Goal: Task Accomplishment & Management: Manage account settings

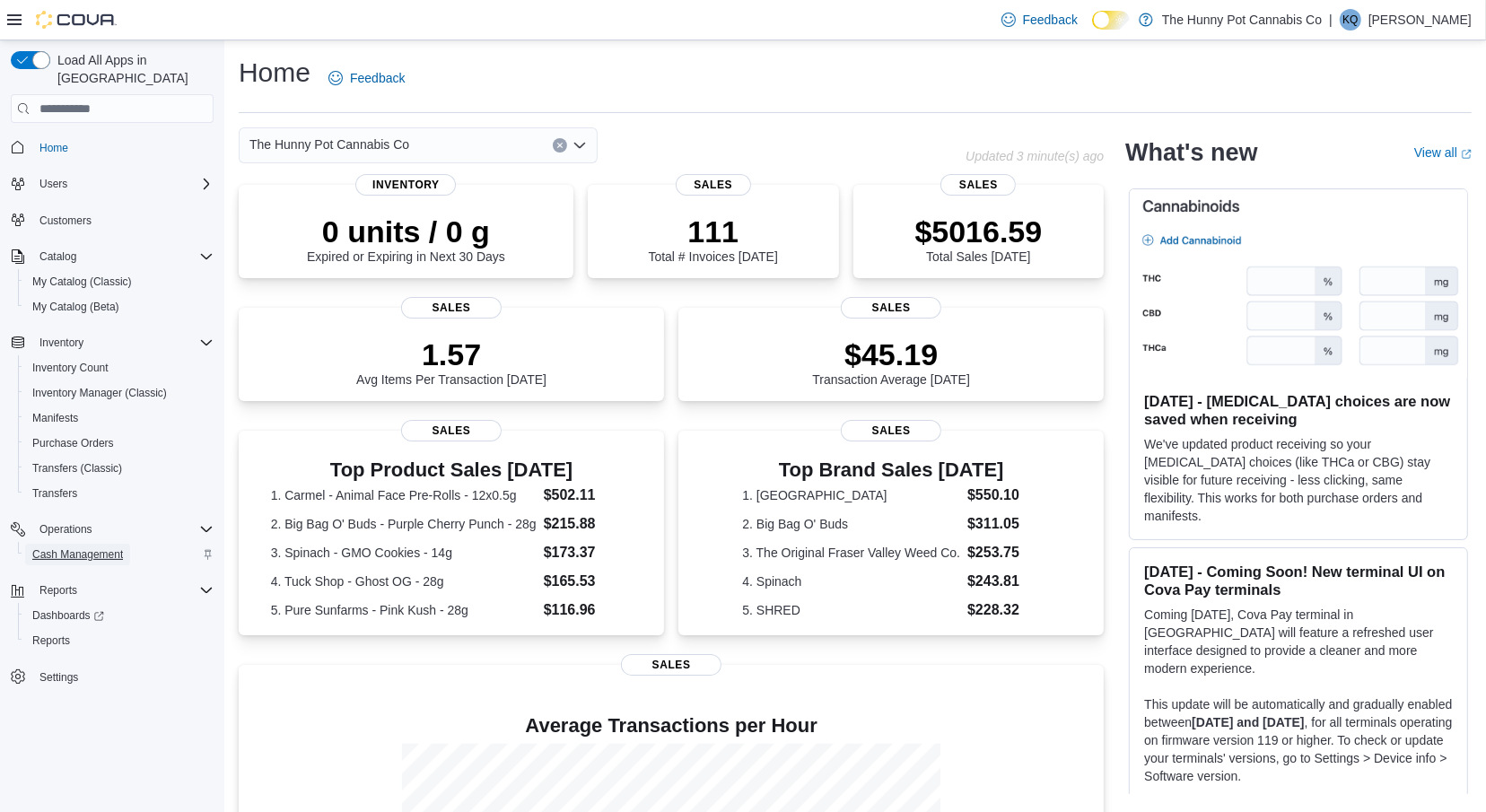
click at [65, 547] on span "Cash Management" at bounding box center [77, 554] width 91 height 15
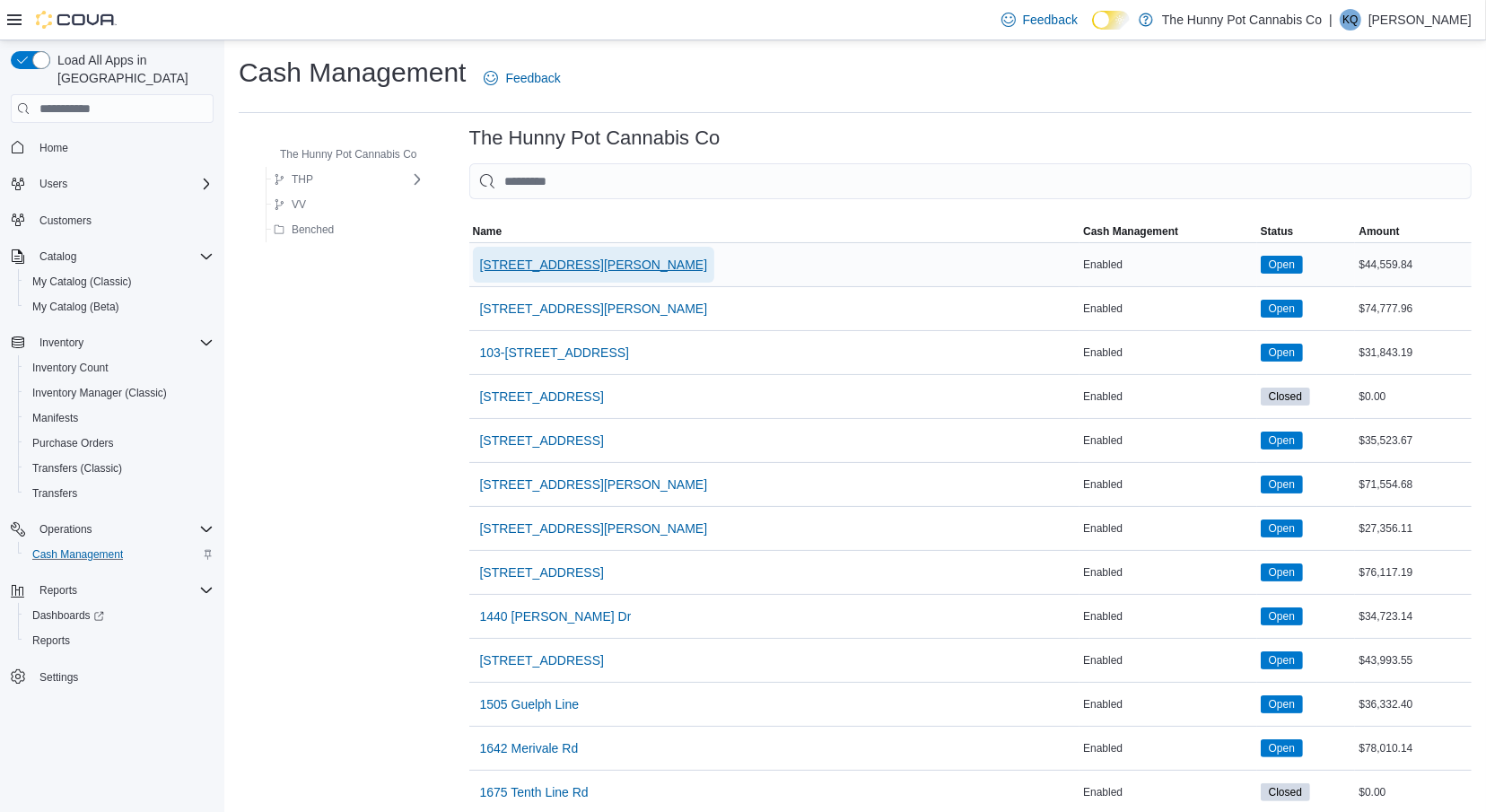
click at [521, 261] on span "[STREET_ADDRESS][PERSON_NAME]" at bounding box center [594, 265] width 228 height 18
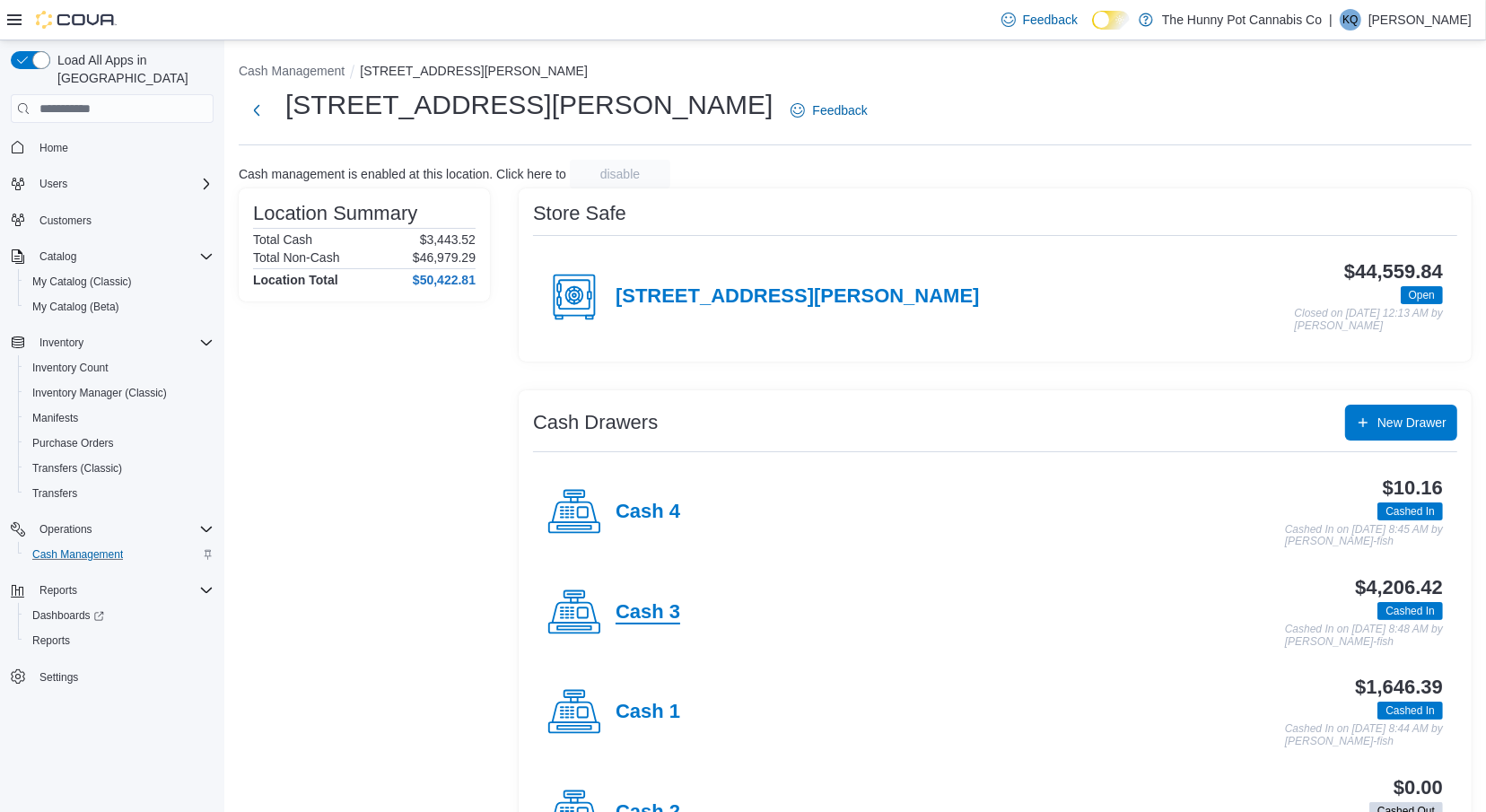
click at [653, 604] on h4 "Cash 3" at bounding box center [647, 613] width 65 height 24
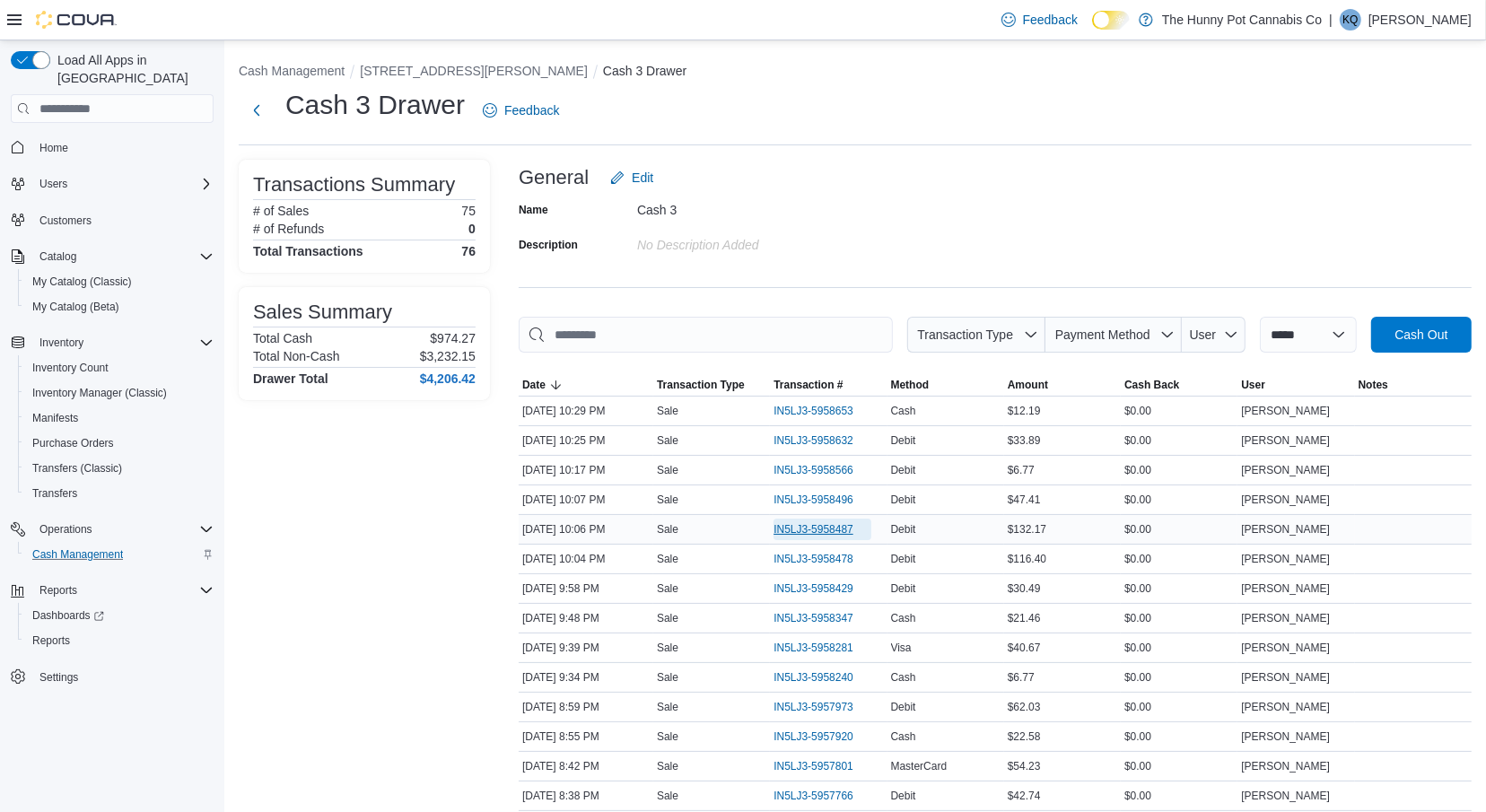
click at [787, 526] on span "IN5LJ3-5958487" at bounding box center [813, 530] width 80 height 15
click at [795, 558] on span "IN5LJ3-5958478" at bounding box center [813, 559] width 80 height 15
click at [257, 110] on button "Next" at bounding box center [256, 109] width 36 height 36
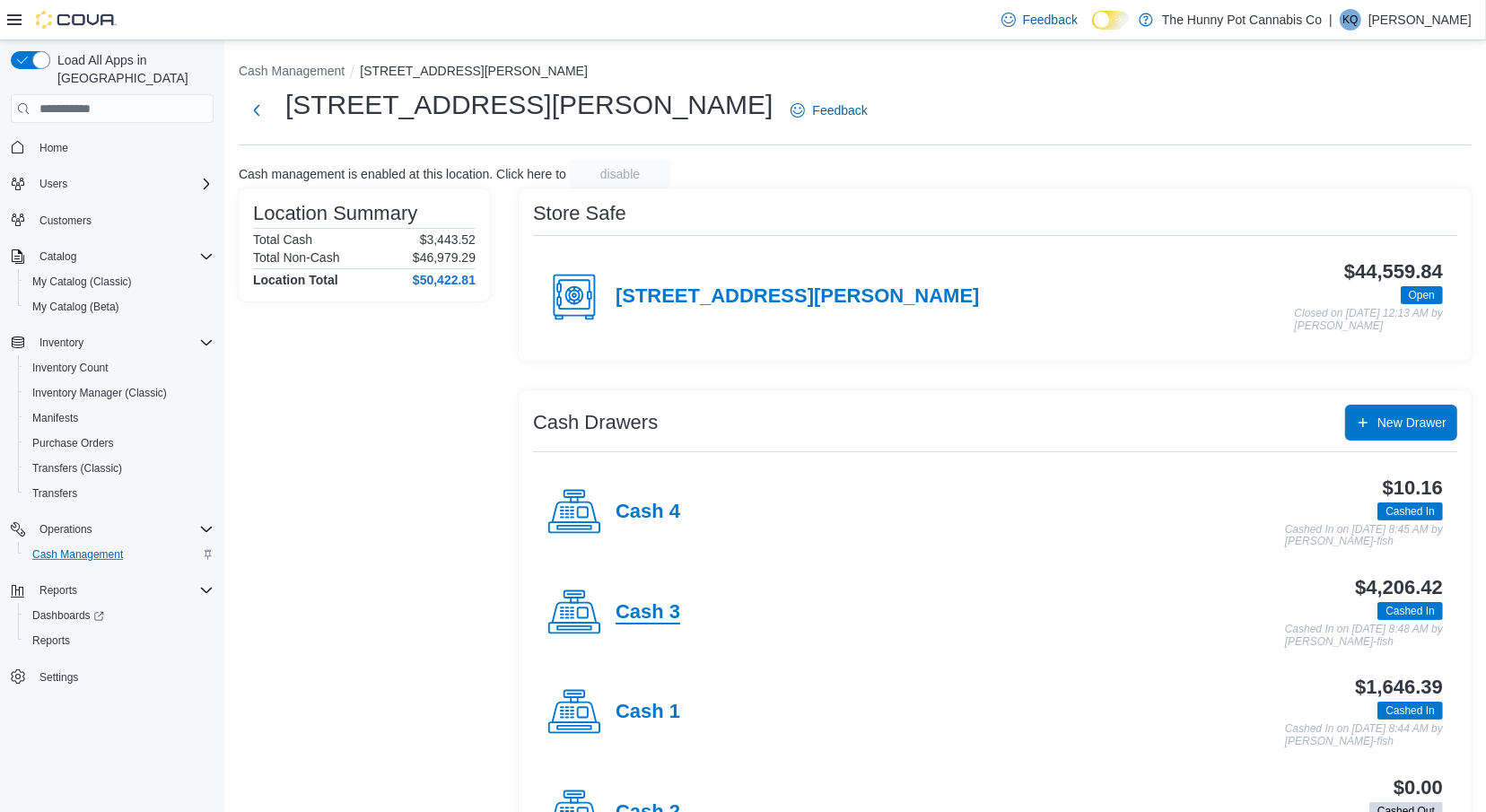
click at [637, 620] on h4 "Cash 3" at bounding box center [647, 613] width 65 height 24
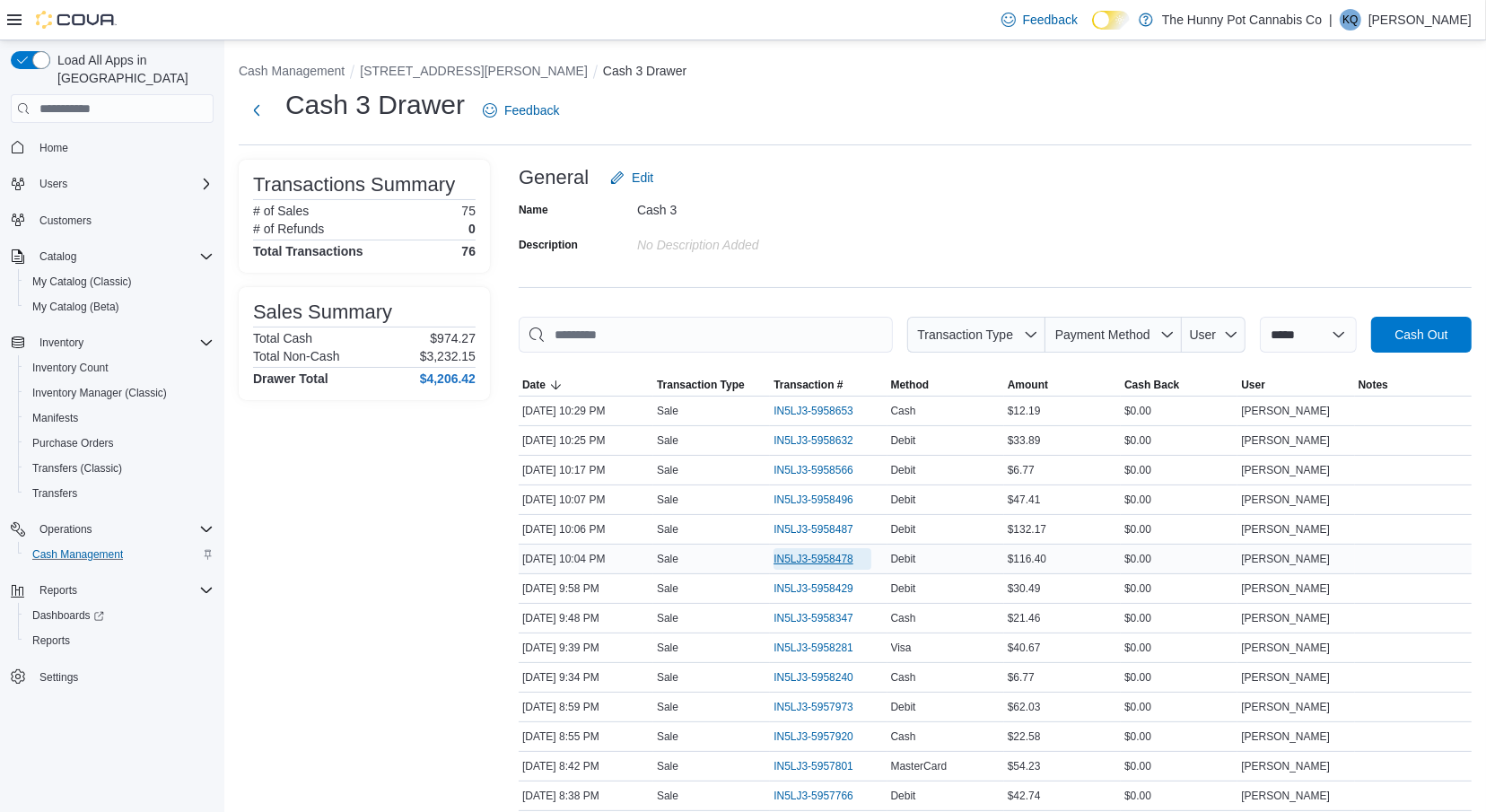
click at [829, 562] on span "IN5LJ3-5958478" at bounding box center [813, 559] width 80 height 15
click at [263, 110] on button "Next" at bounding box center [256, 109] width 36 height 36
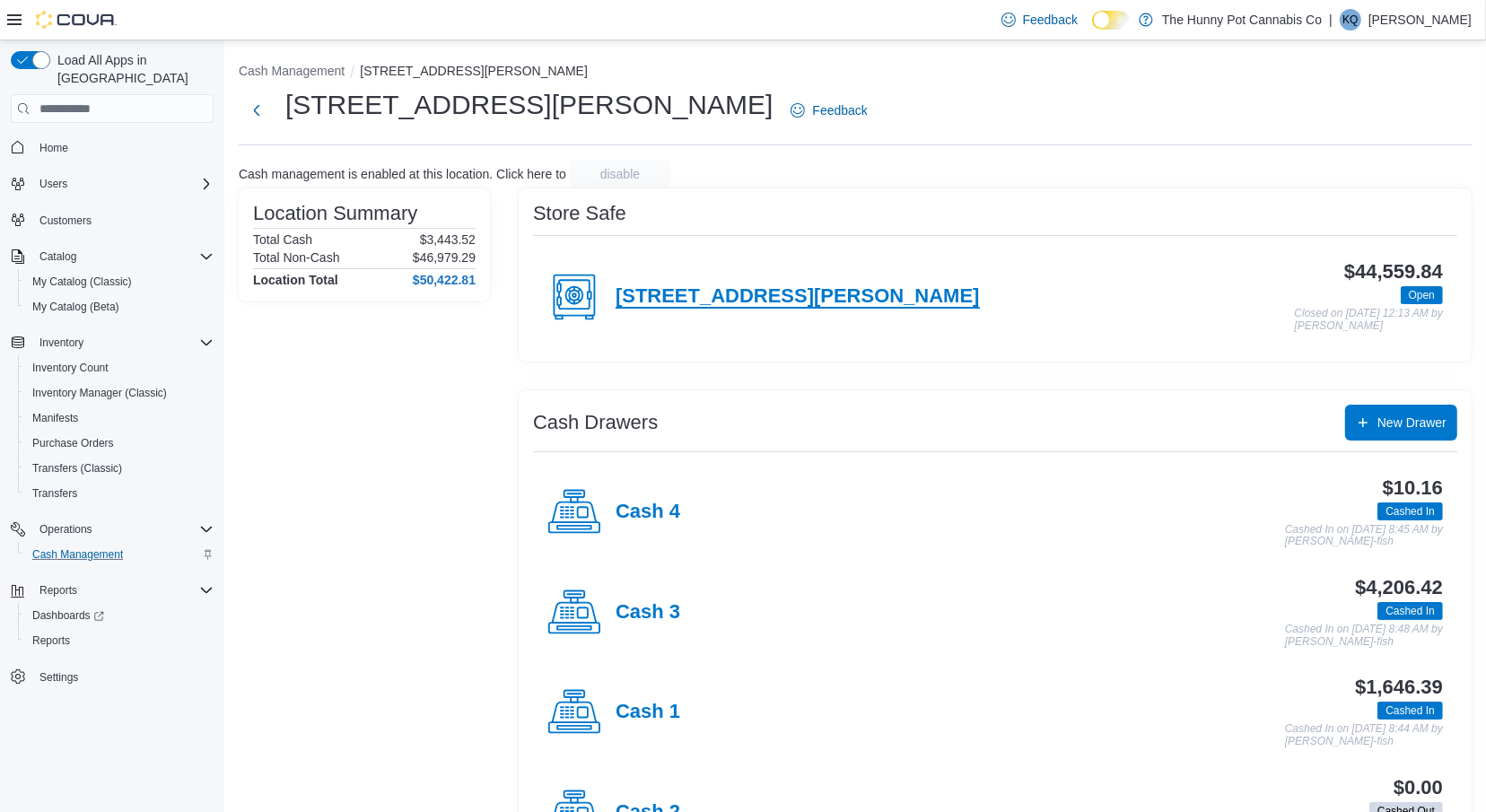
click at [689, 285] on h4 "[STREET_ADDRESS][PERSON_NAME]" at bounding box center [798, 297] width 364 height 24
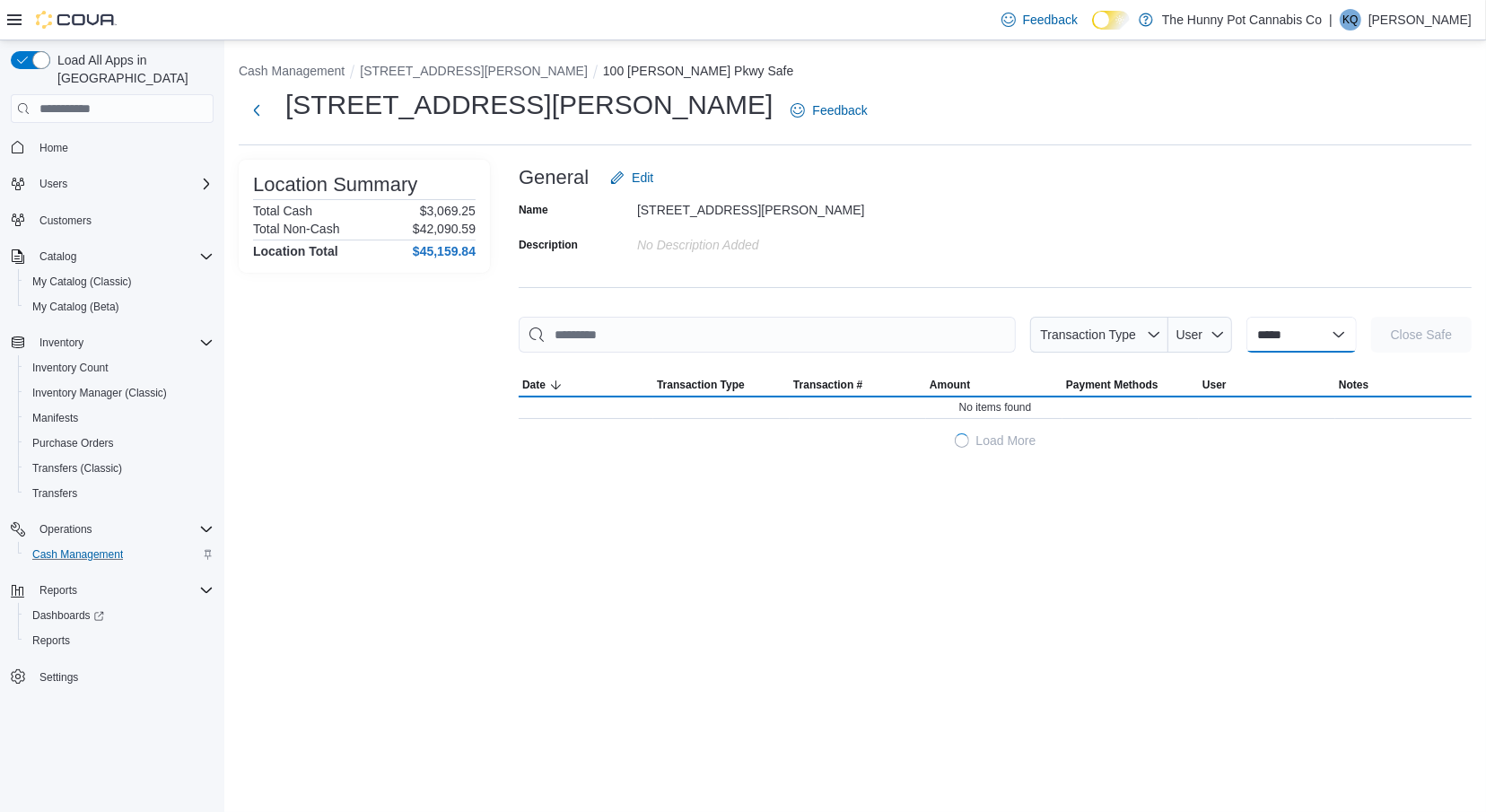
click at [1247, 337] on select "**********" at bounding box center [1301, 334] width 110 height 36
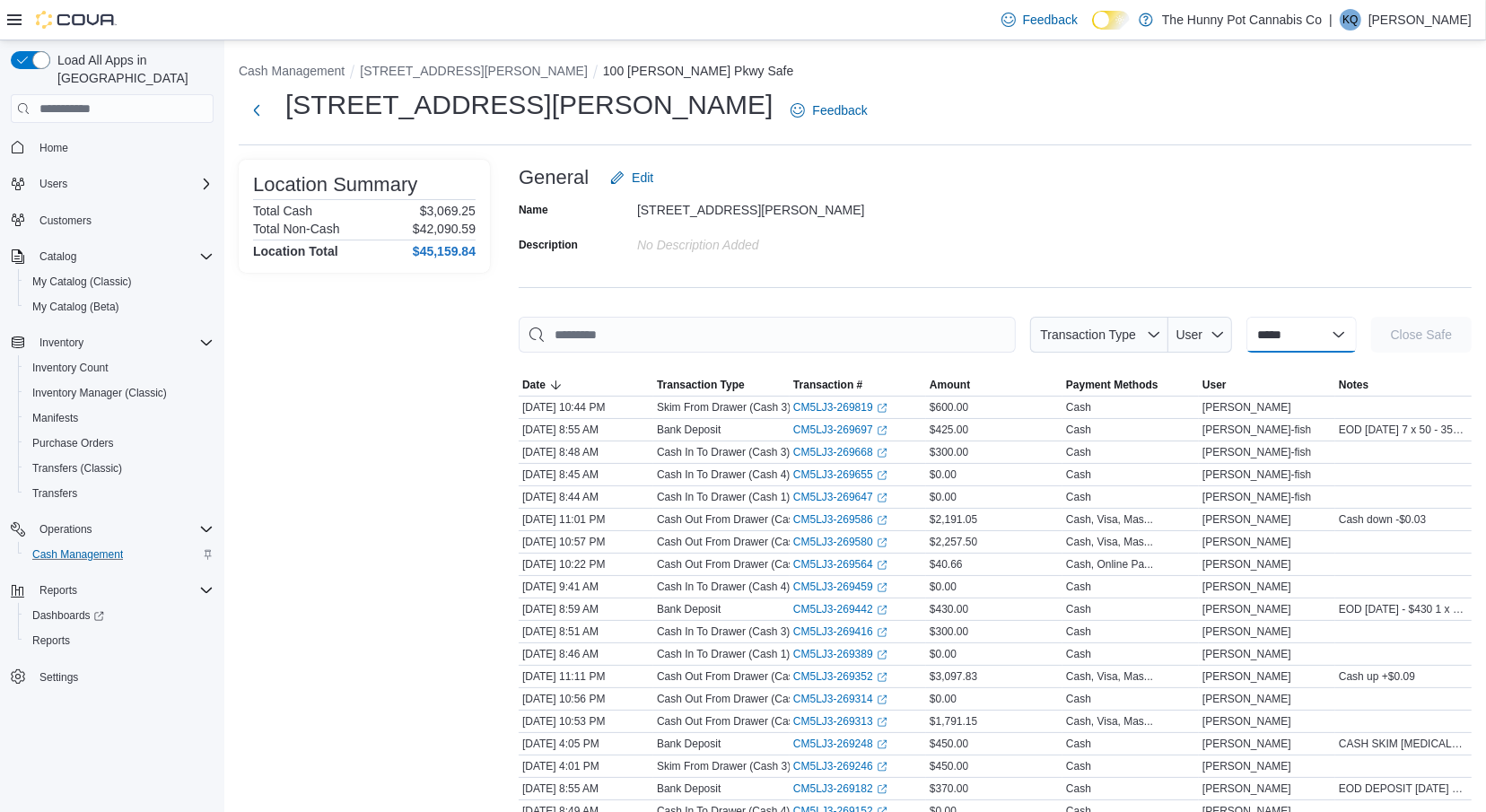
select select "**********"
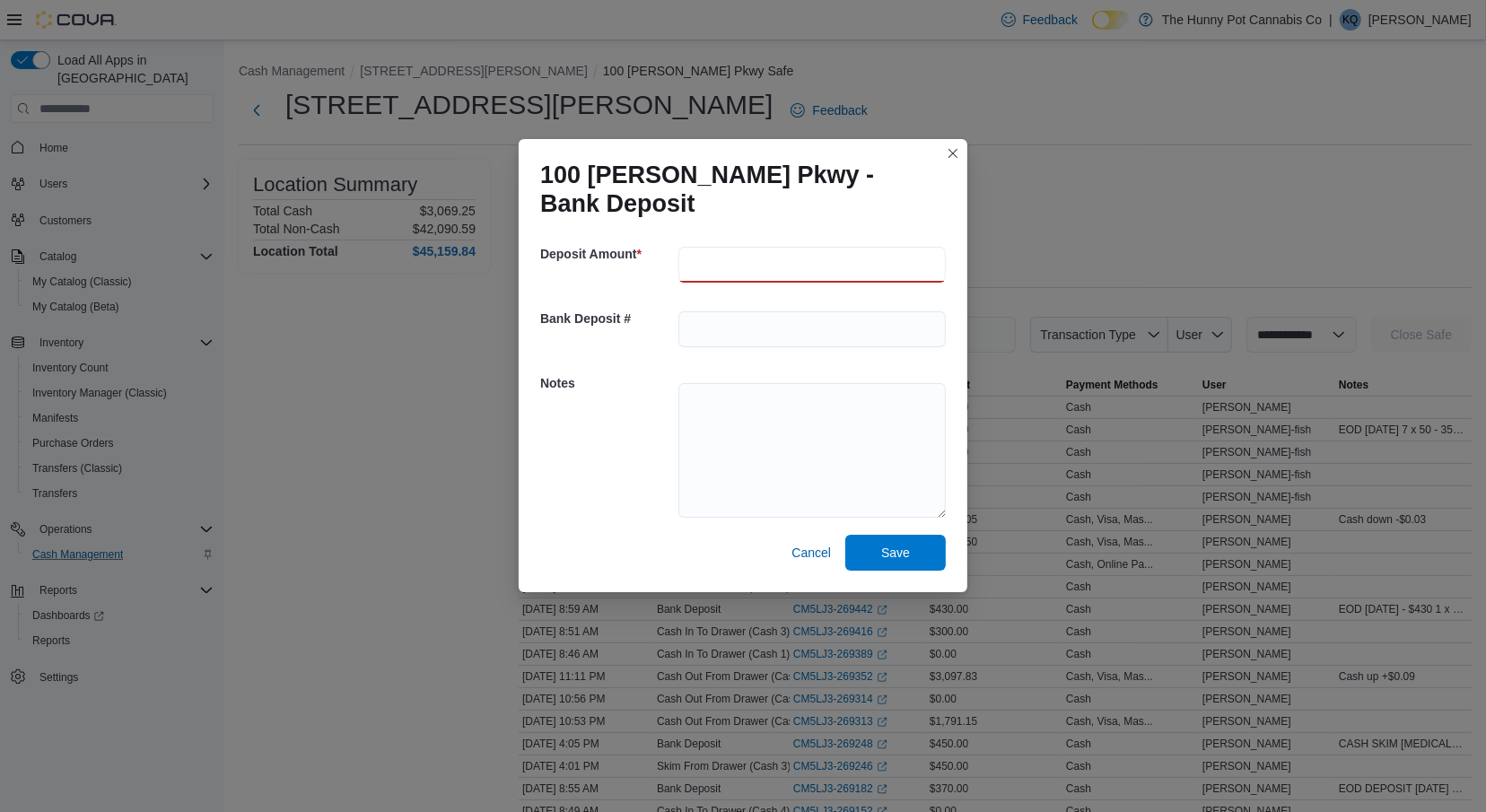
click at [768, 259] on input "number" at bounding box center [812, 264] width 268 height 36
type input "***"
click at [776, 440] on textarea at bounding box center [812, 451] width 268 height 135
paste textarea "******** ******* ********"
type textarea "**********"
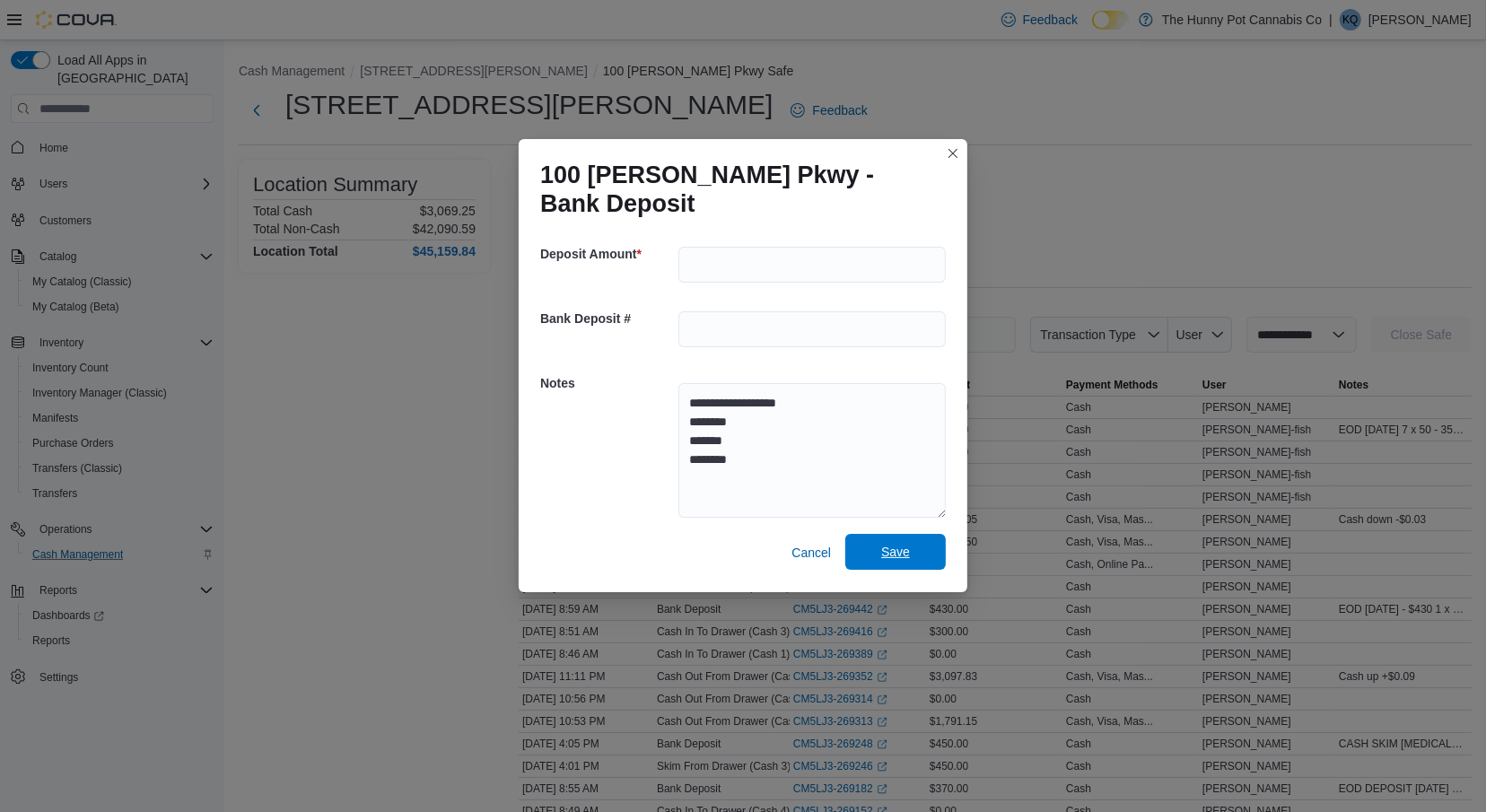
click at [889, 539] on span "Save" at bounding box center [895, 551] width 79 height 36
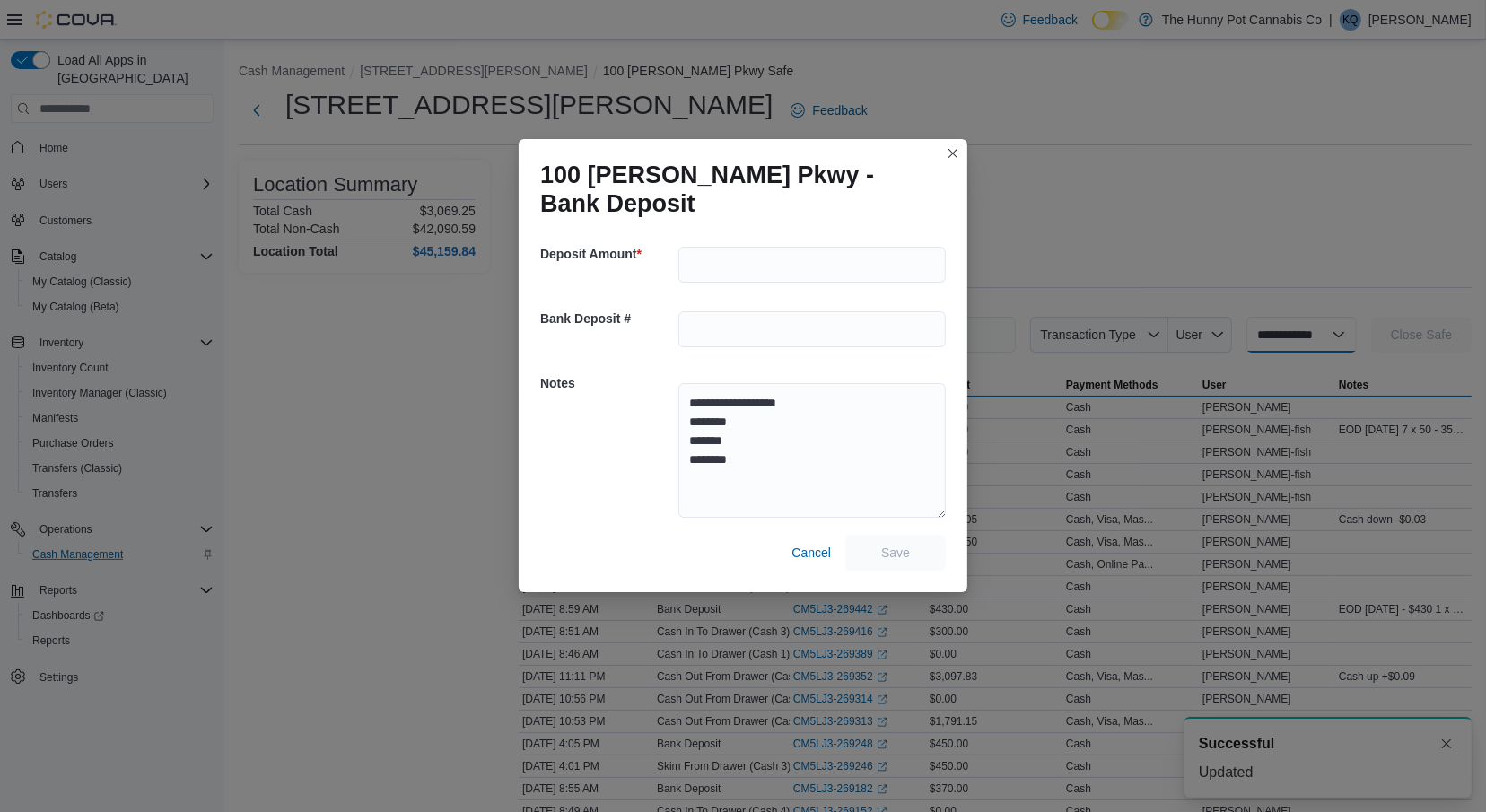
select select
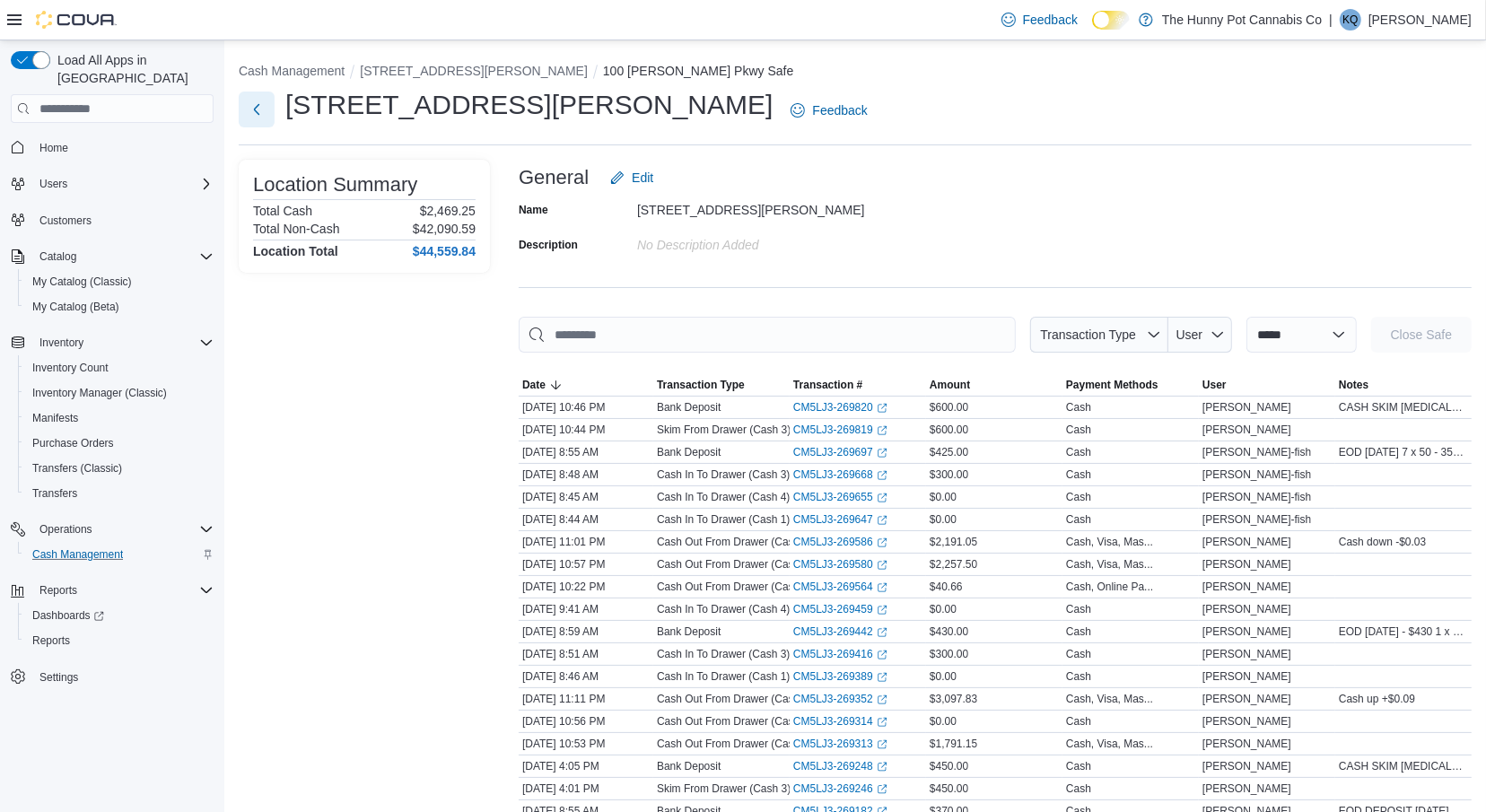
click at [268, 104] on button "Next" at bounding box center [256, 109] width 36 height 36
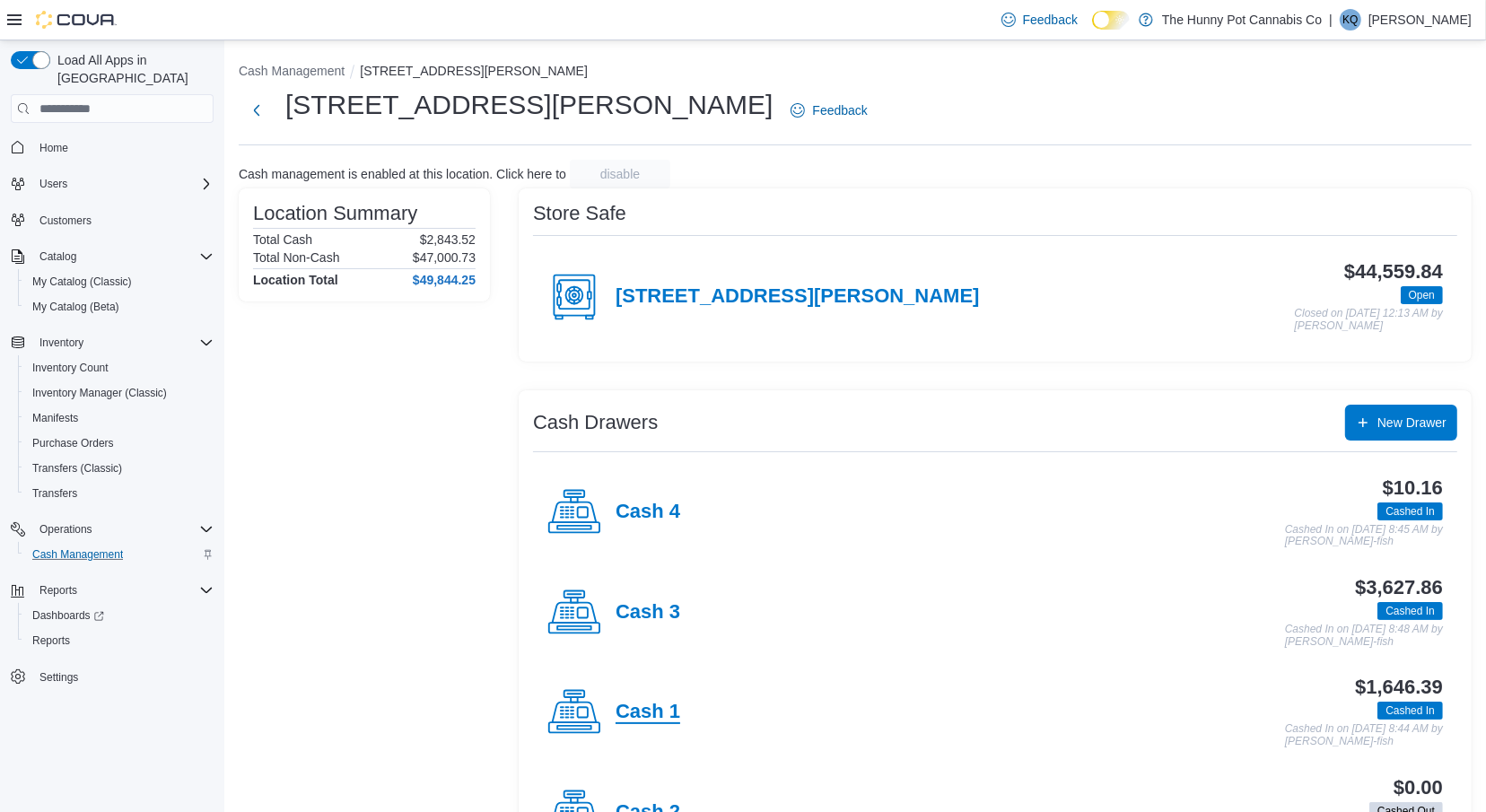
click at [624, 719] on h4 "Cash 1" at bounding box center [647, 713] width 65 height 24
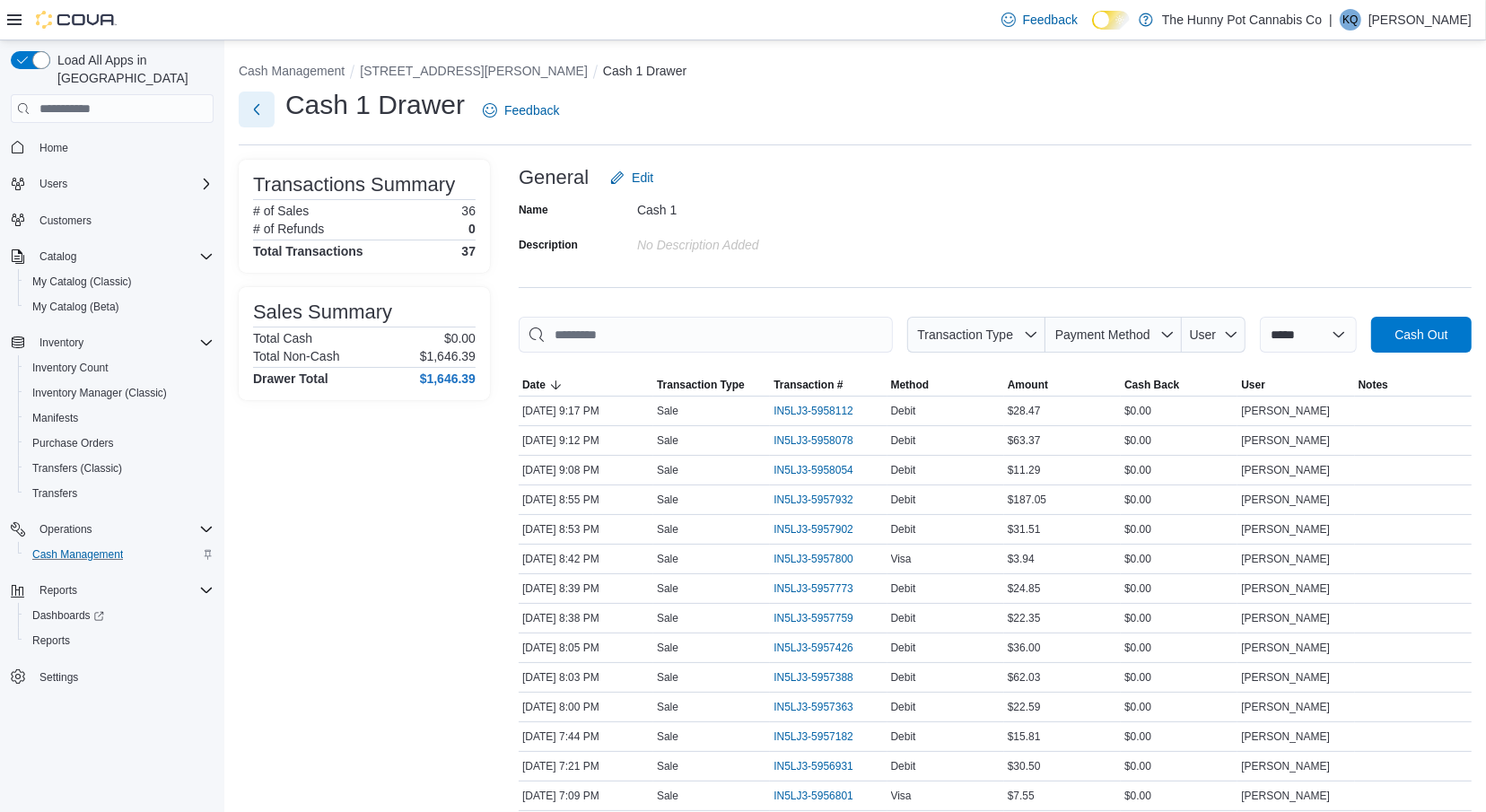
click at [263, 107] on button "Next" at bounding box center [256, 109] width 36 height 36
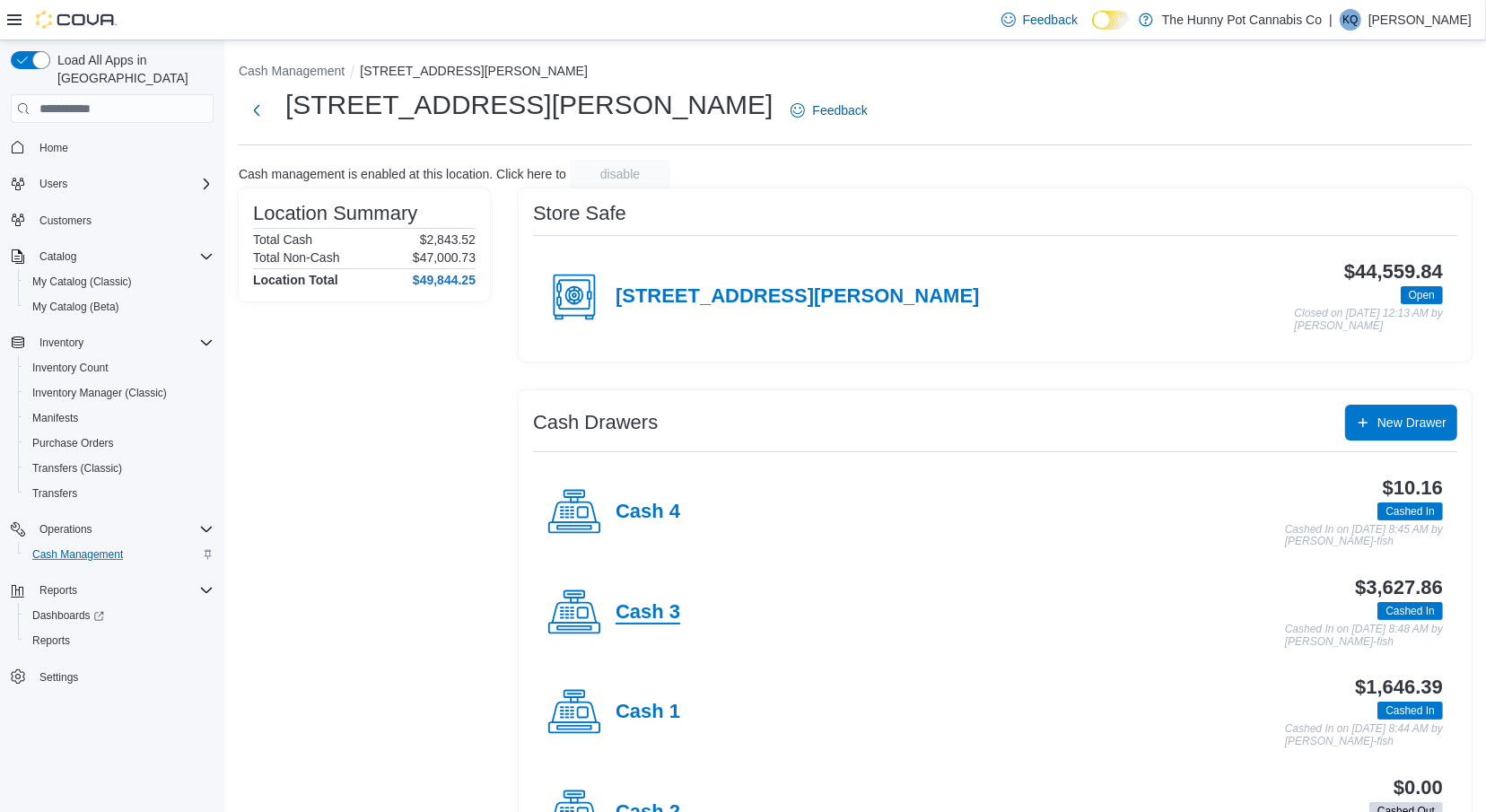
click at [631, 617] on h4 "Cash 3" at bounding box center [647, 613] width 65 height 24
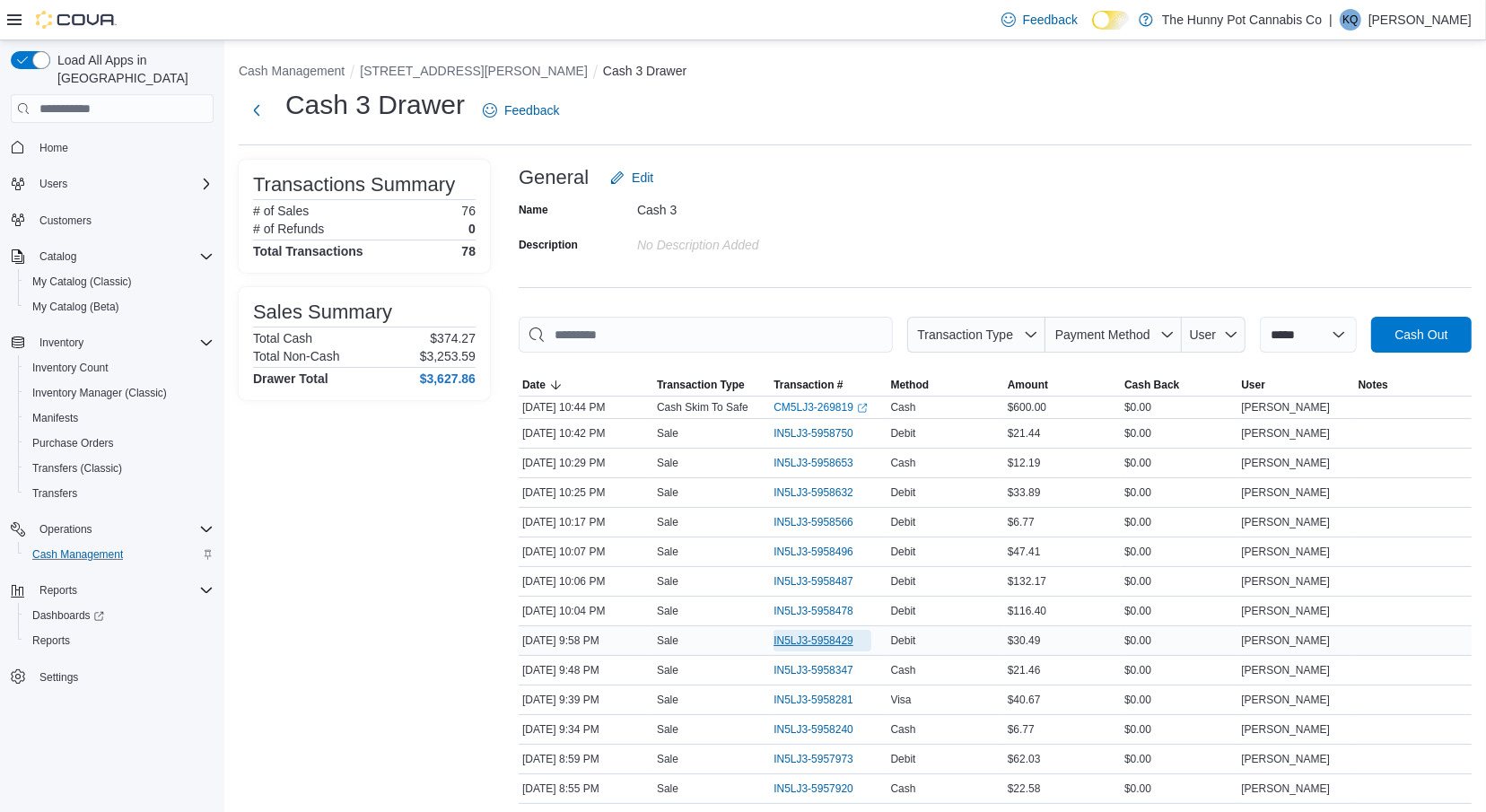
click at [805, 640] on span "IN5LJ3-5958429" at bounding box center [813, 641] width 80 height 15
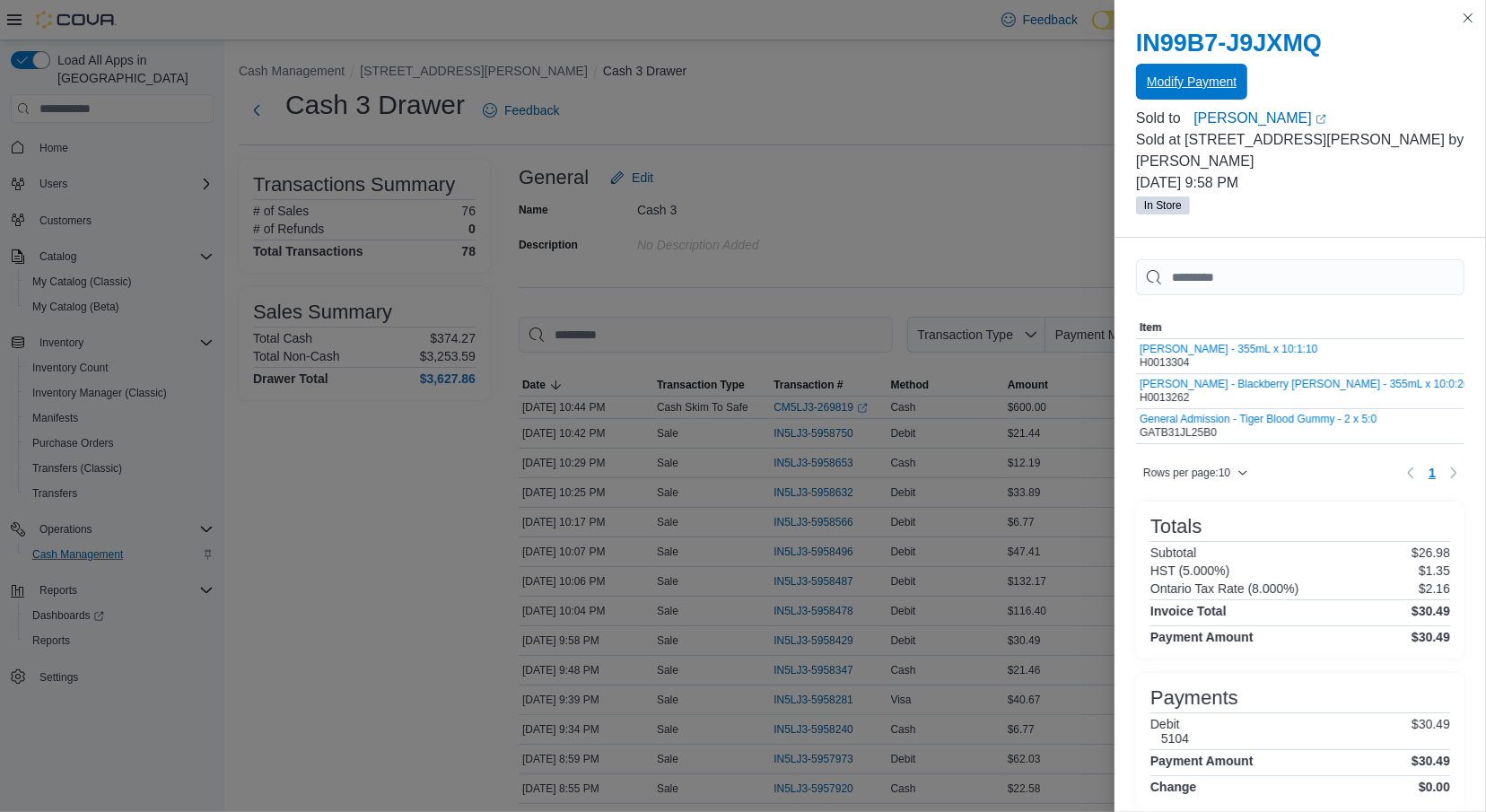
click at [1168, 78] on span "Modify Payment" at bounding box center [1191, 82] width 90 height 18
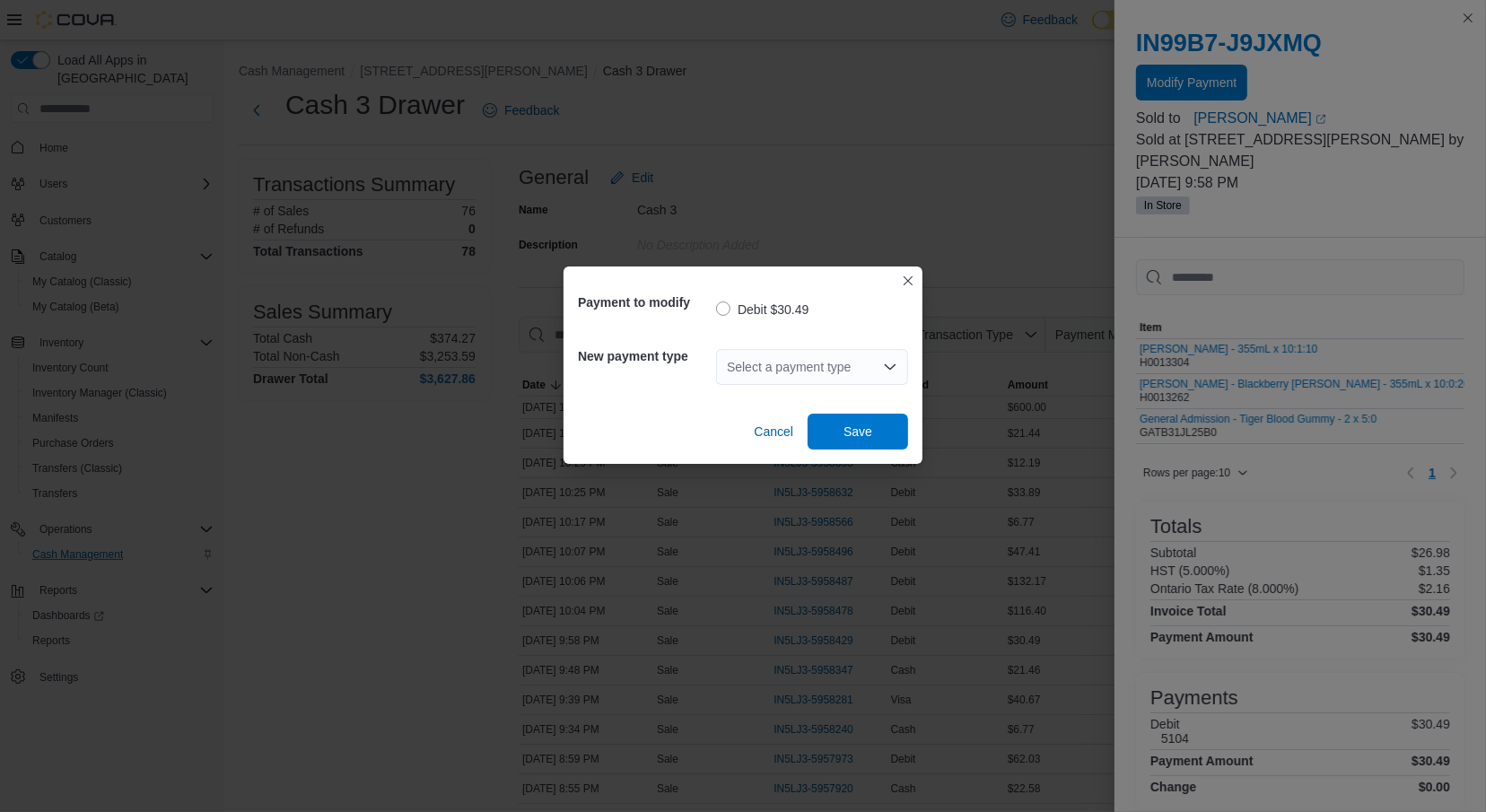
click at [840, 360] on div "Select a payment type" at bounding box center [811, 366] width 192 height 36
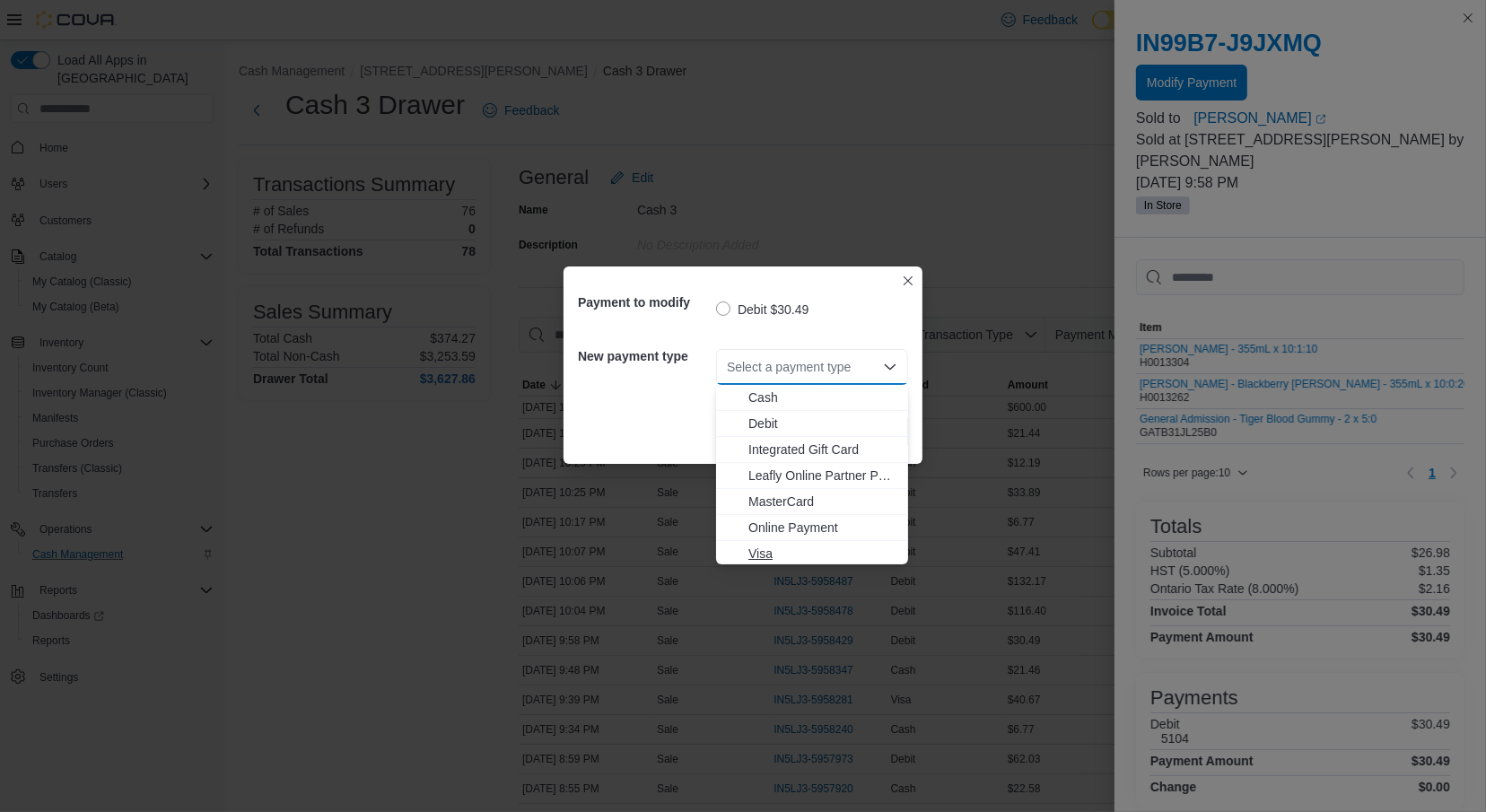
click at [791, 546] on span "Visa" at bounding box center [823, 553] width 149 height 18
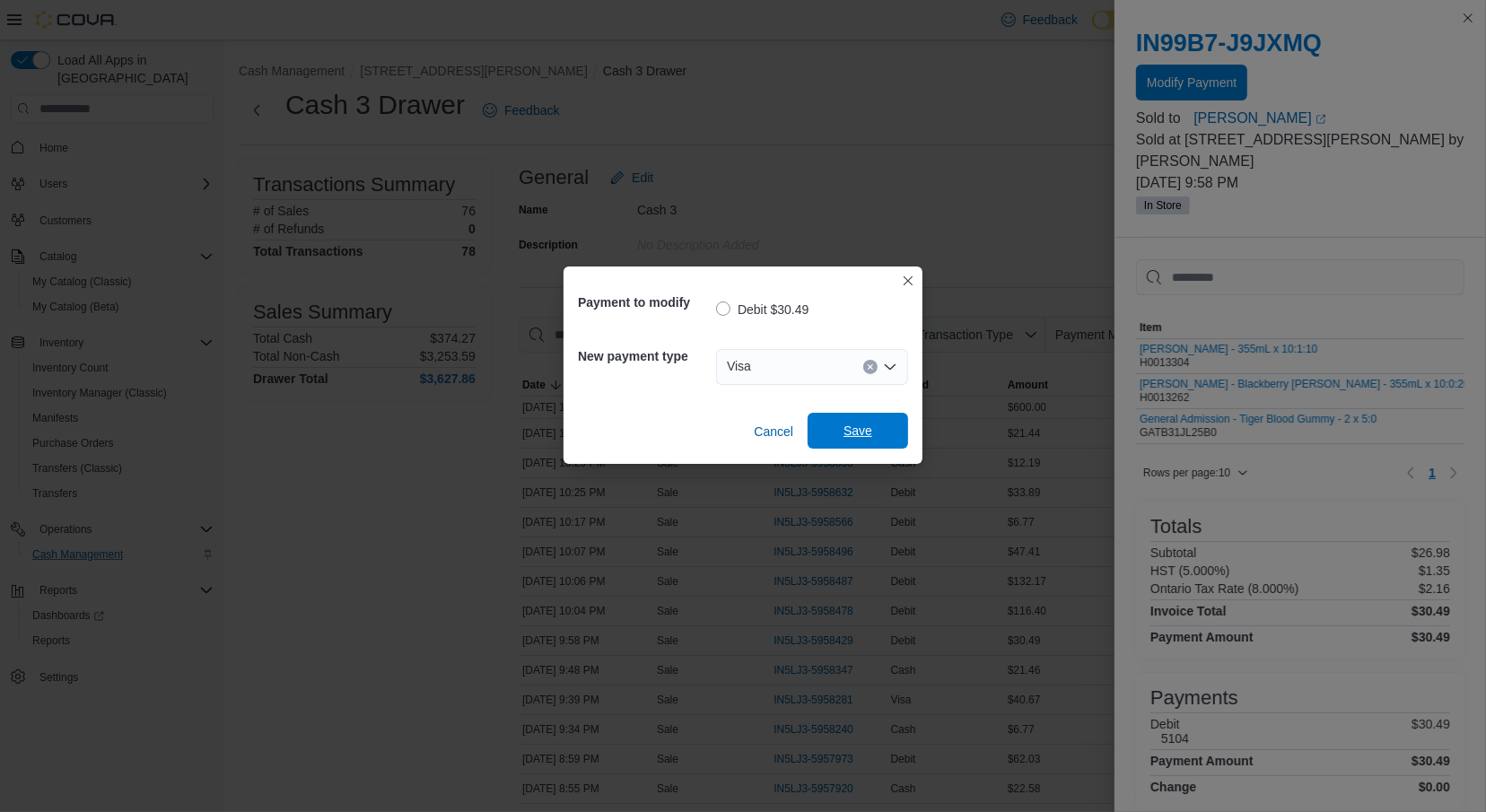
click at [840, 424] on span "Save" at bounding box center [858, 430] width 79 height 36
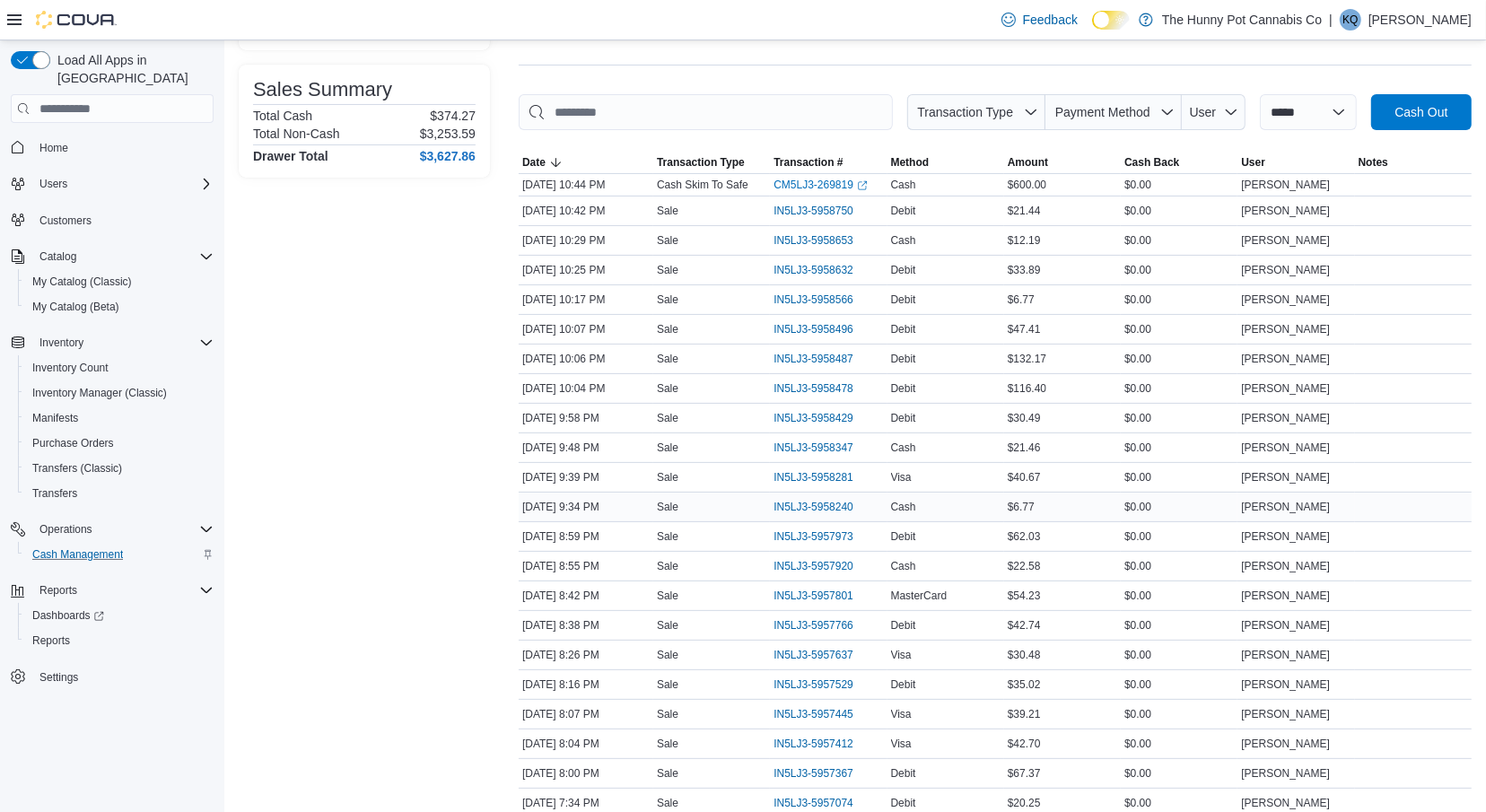
scroll to position [226, 0]
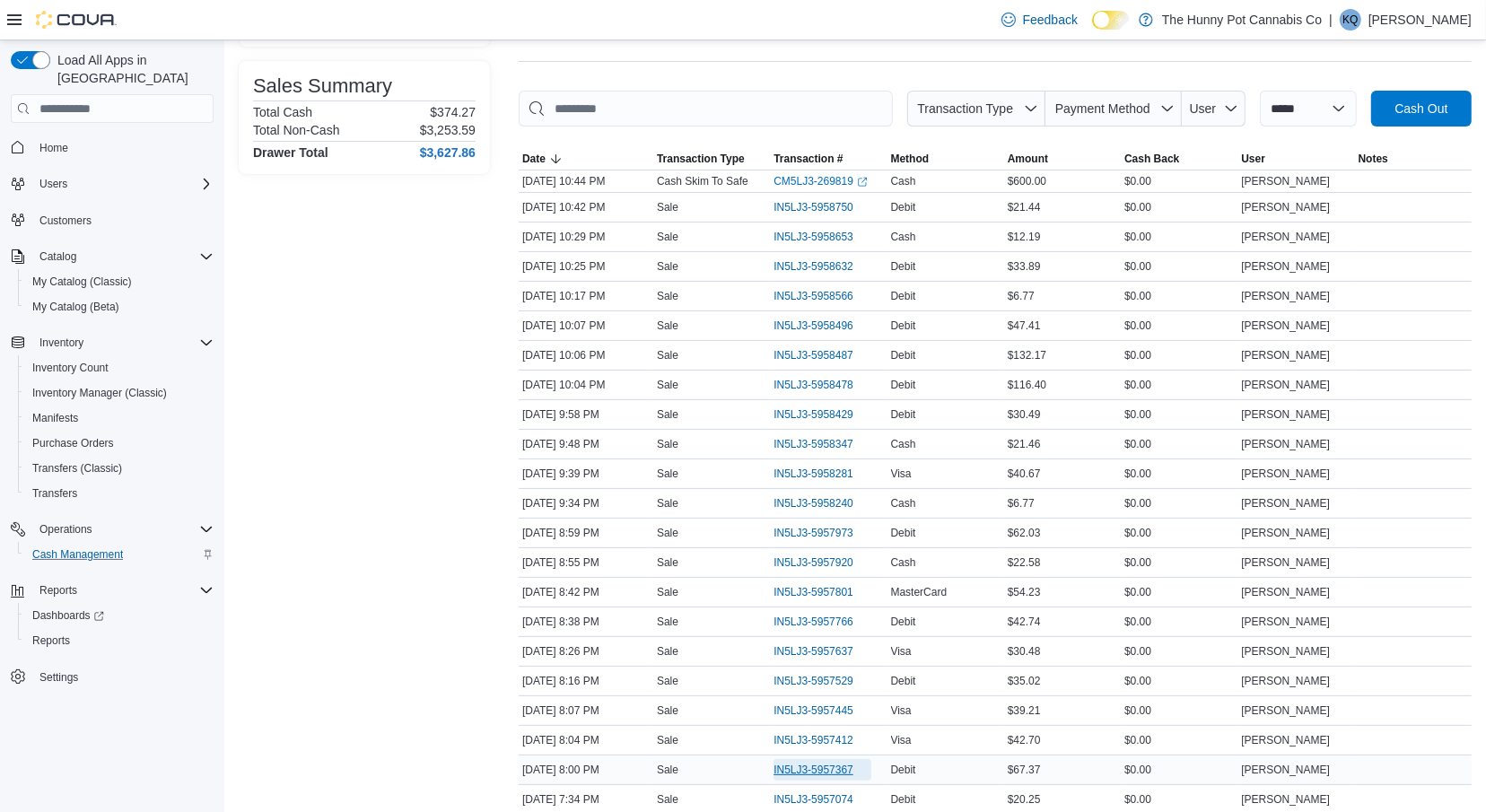
click at [824, 763] on span "IN5LJ3-5957367" at bounding box center [813, 770] width 80 height 15
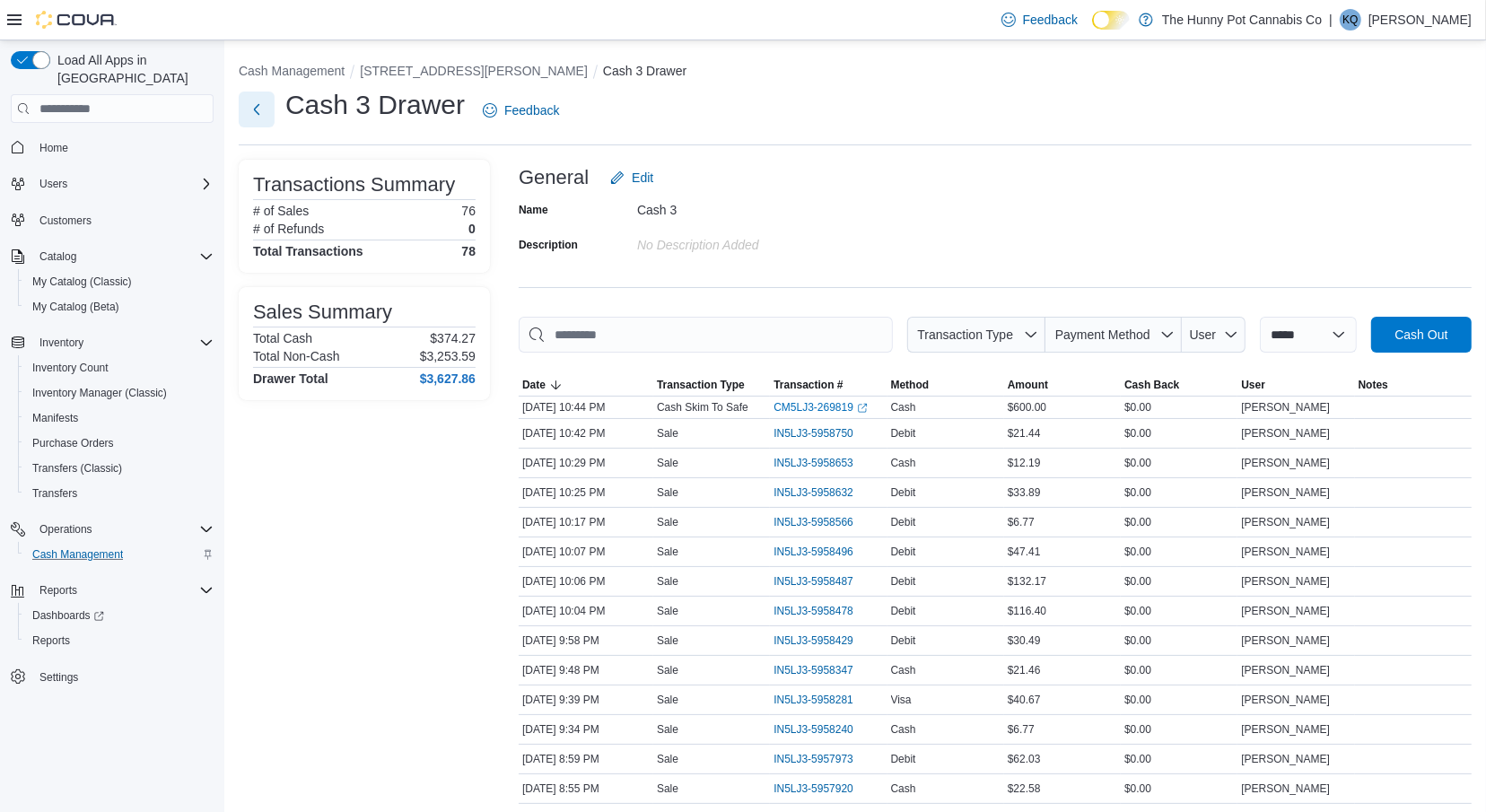
click at [259, 114] on button "Next" at bounding box center [256, 109] width 36 height 36
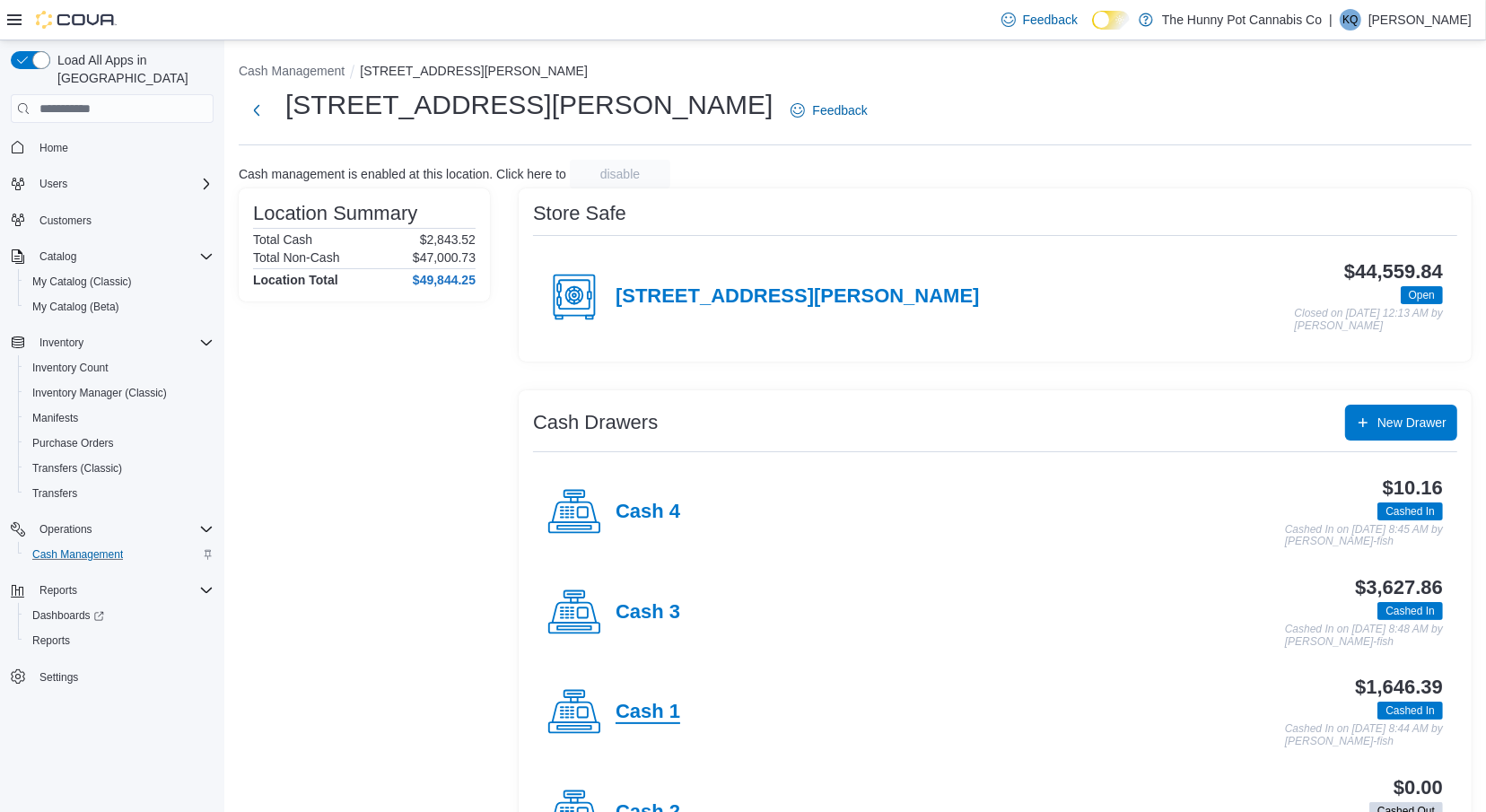
click at [668, 711] on h4 "Cash 1" at bounding box center [647, 713] width 65 height 24
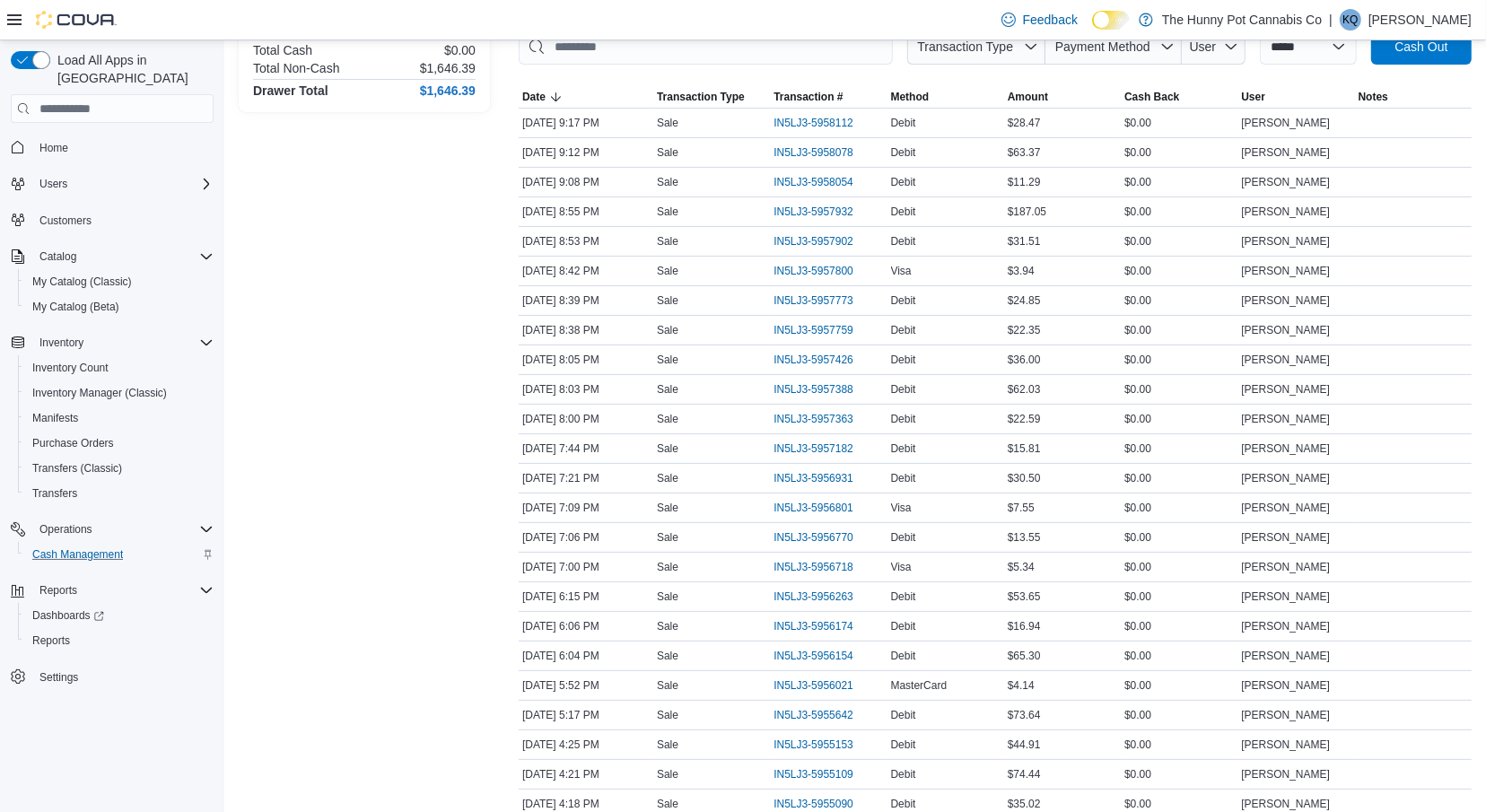
scroll to position [290, 0]
click at [810, 412] on span "IN5LJ3-5957363" at bounding box center [813, 416] width 80 height 15
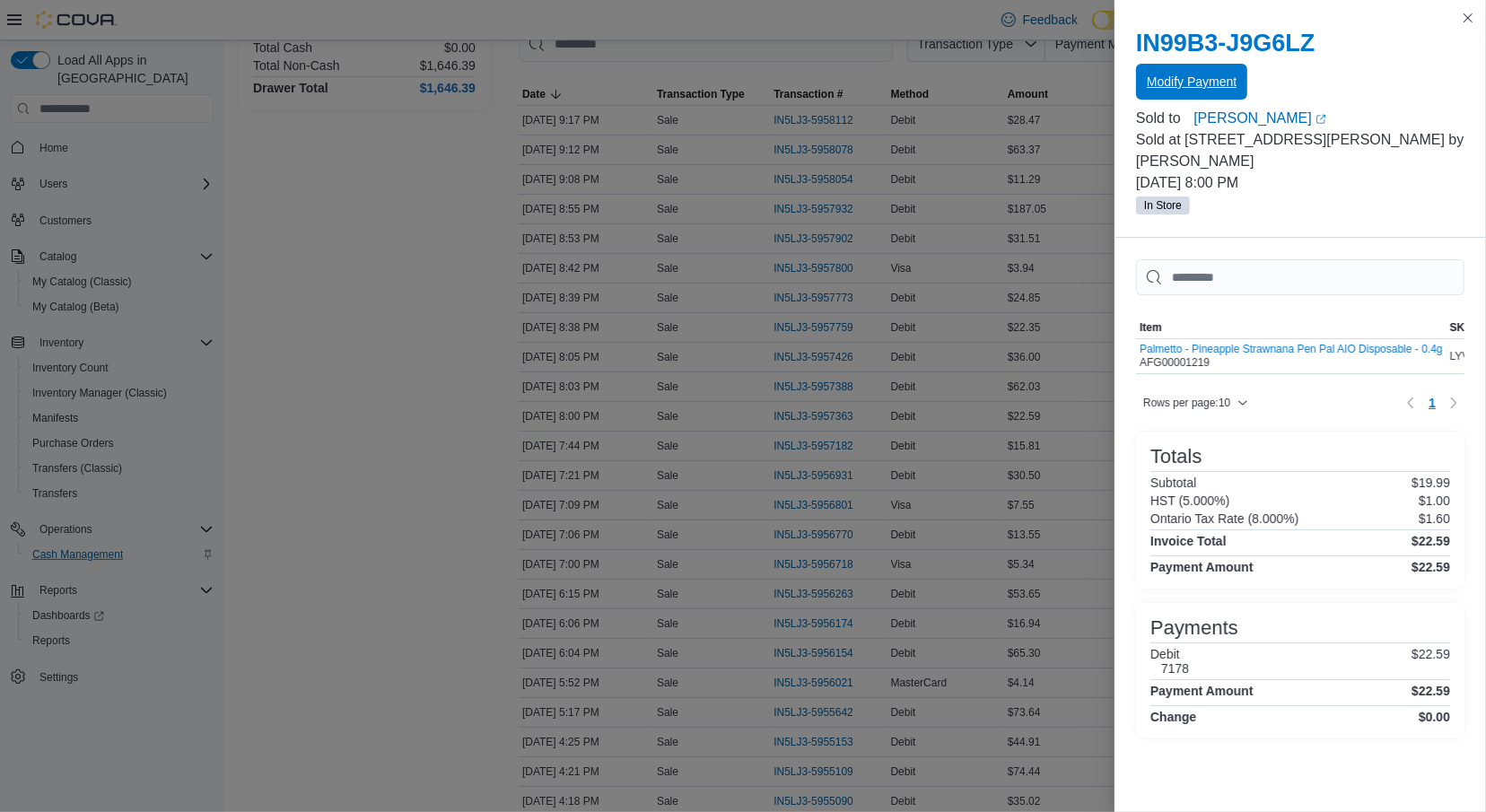
click at [1201, 95] on span "Modify Payment" at bounding box center [1191, 81] width 90 height 36
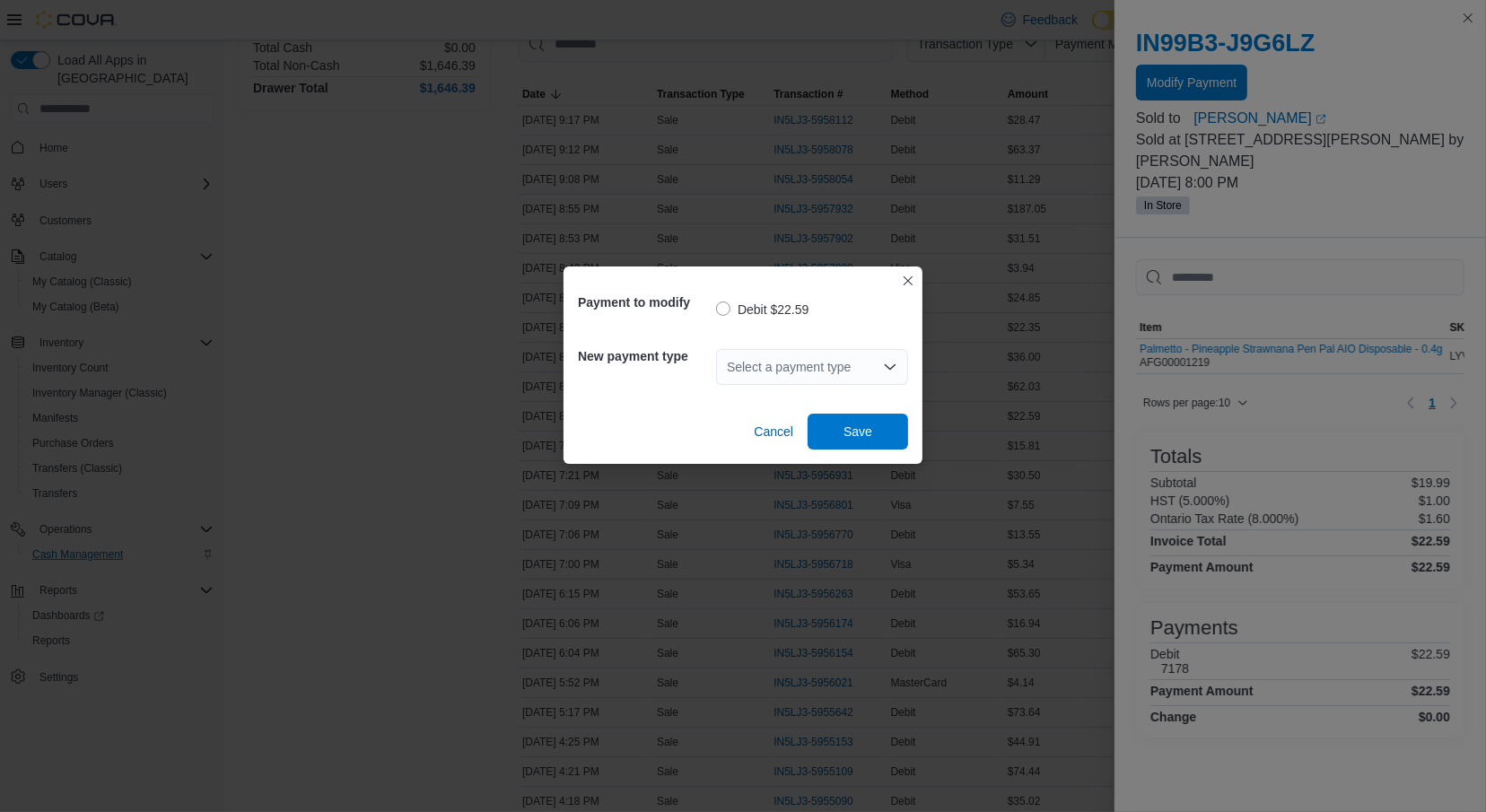
click at [762, 373] on div "Select a payment type" at bounding box center [811, 366] width 192 height 36
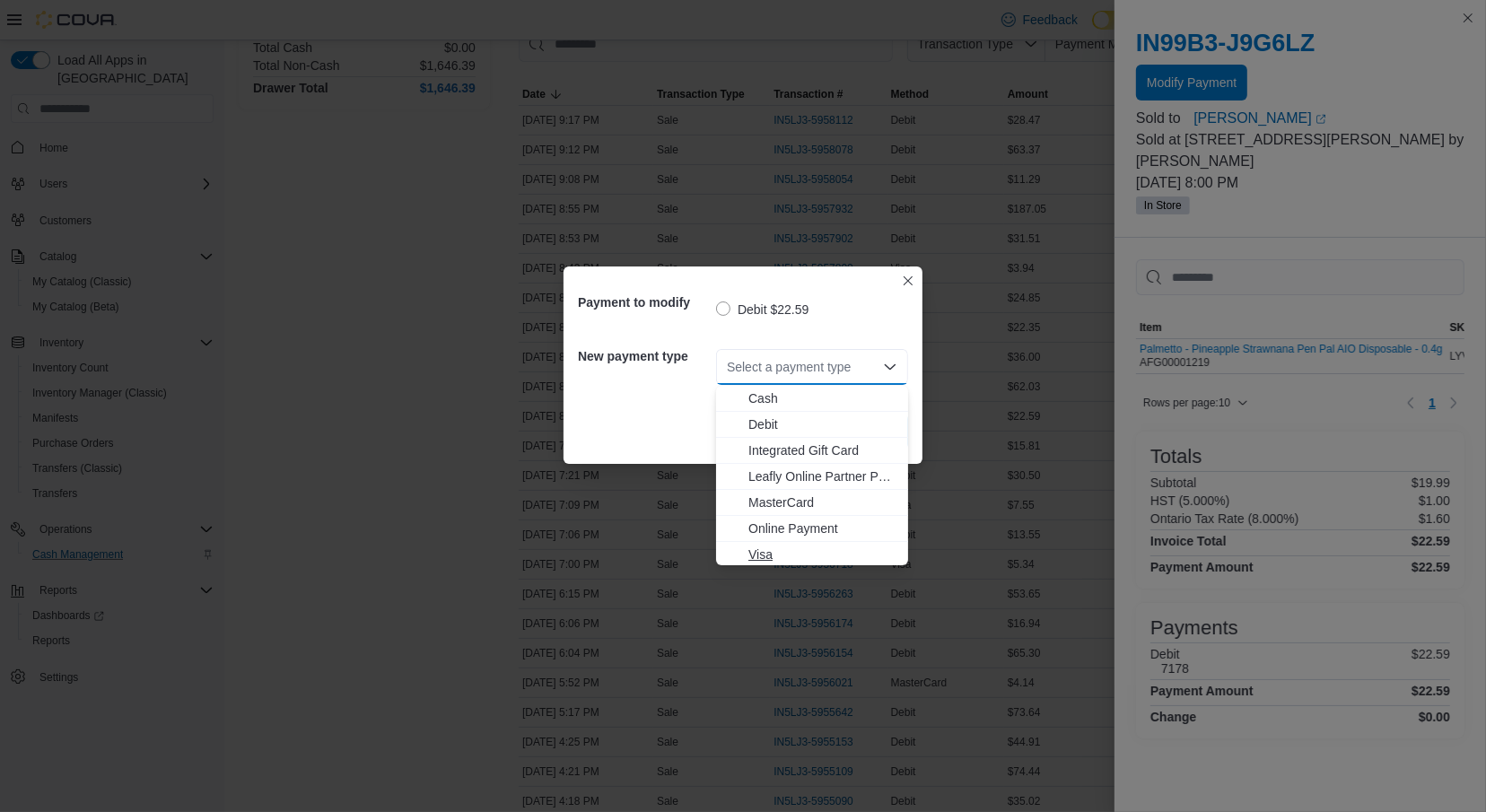
click at [776, 553] on span "Visa" at bounding box center [823, 554] width 149 height 18
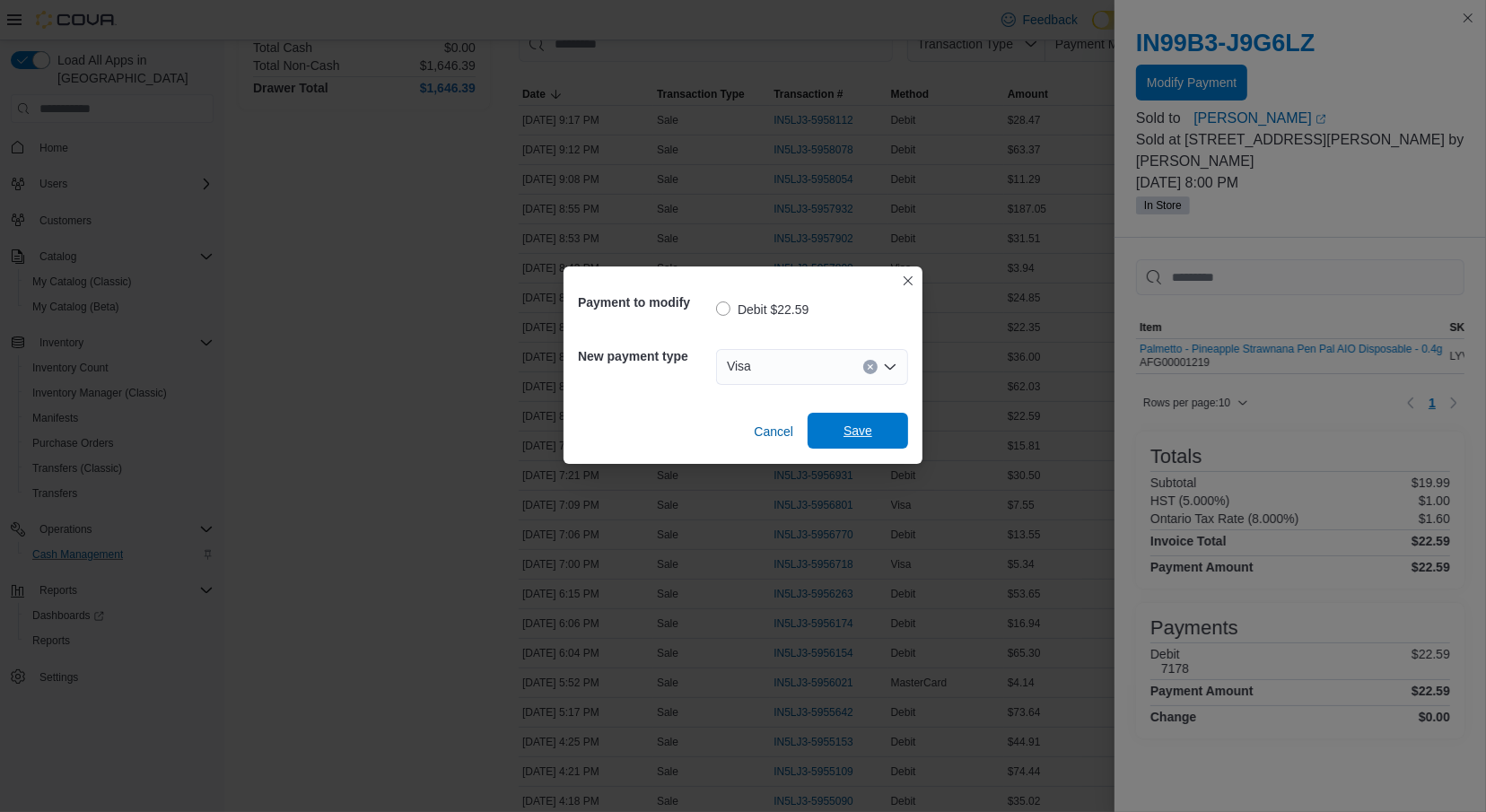
click at [839, 437] on span "Save" at bounding box center [858, 430] width 79 height 36
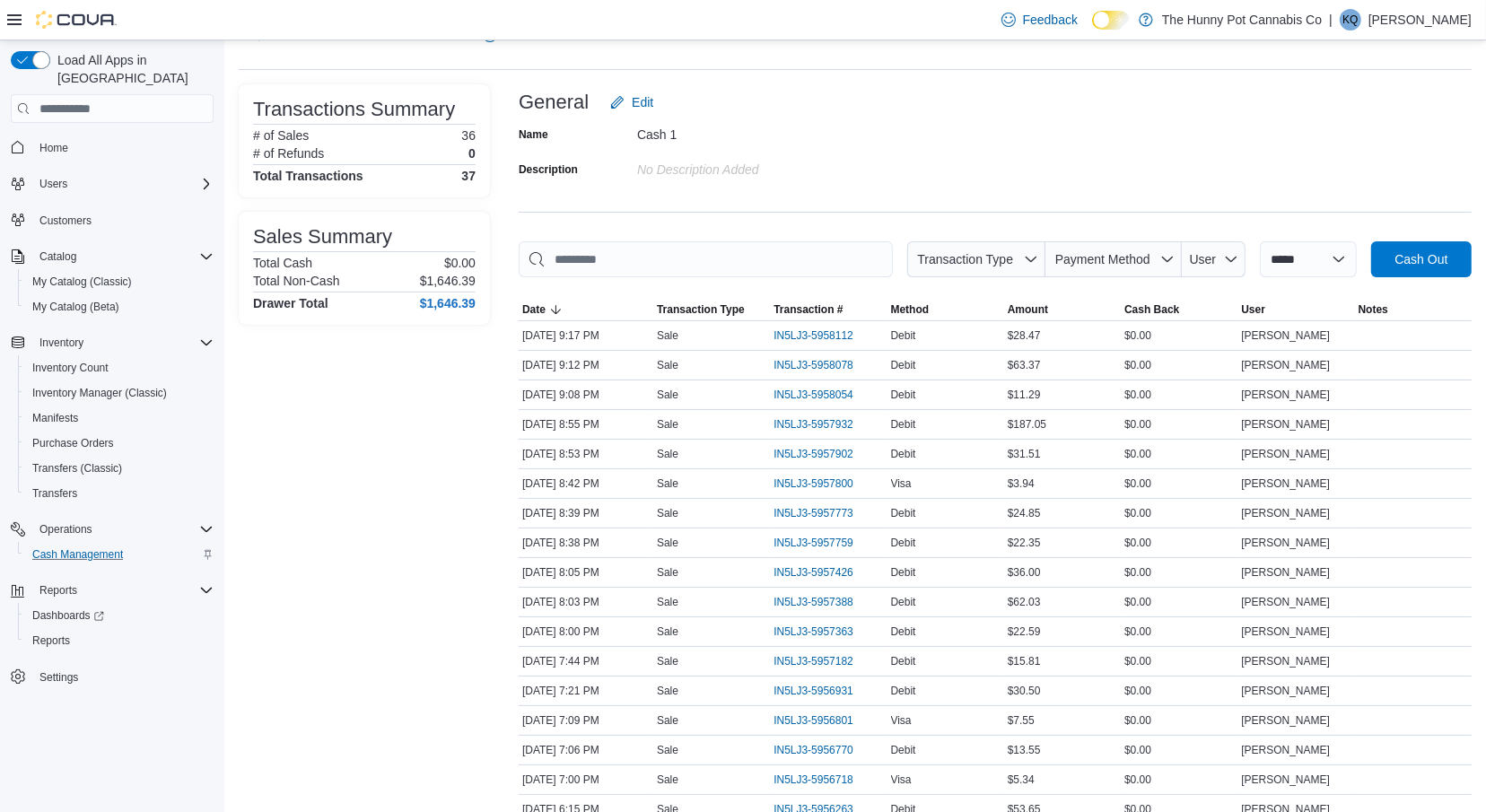
scroll to position [0, 0]
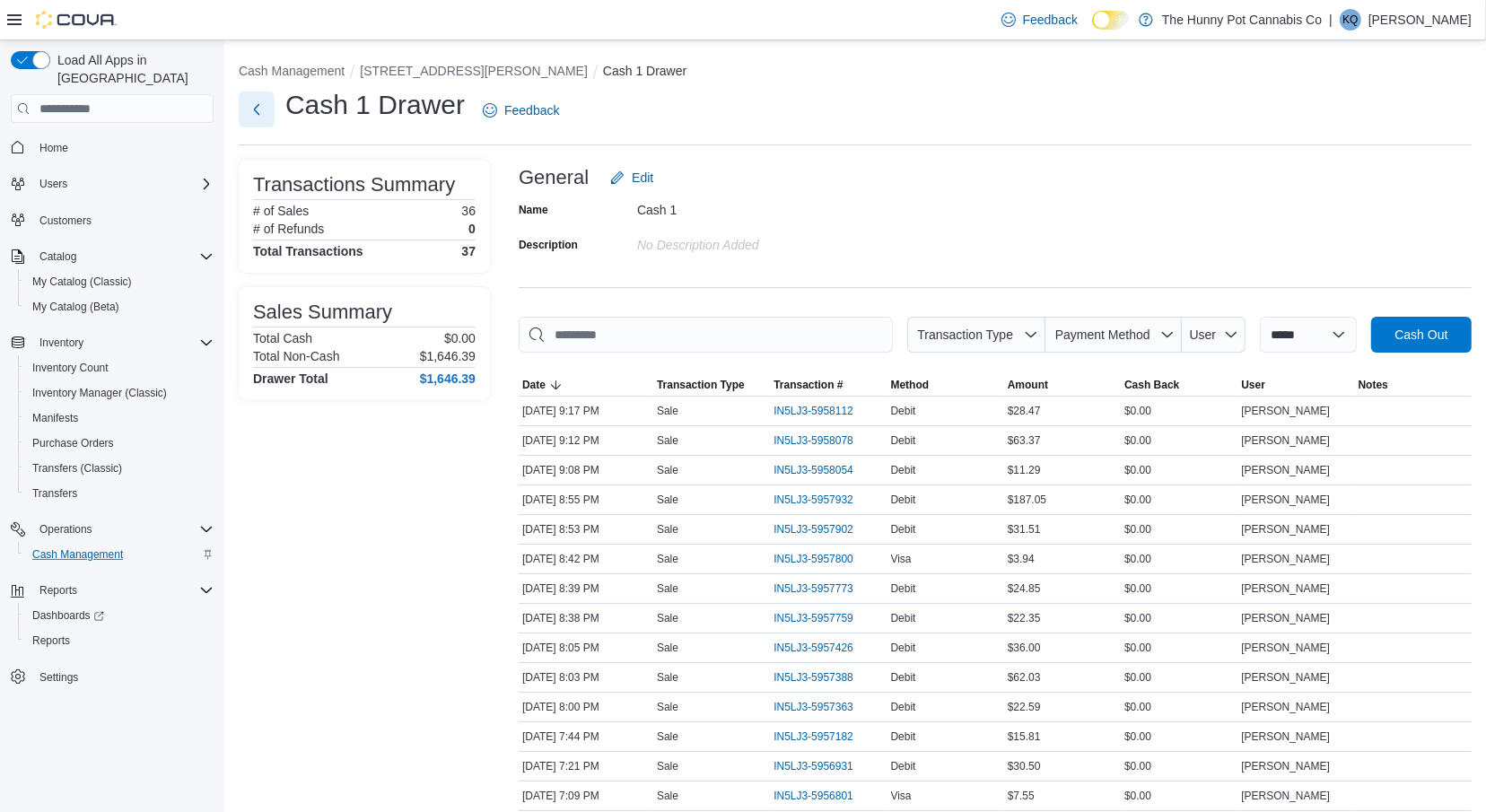
click at [255, 100] on button "Next" at bounding box center [256, 109] width 36 height 36
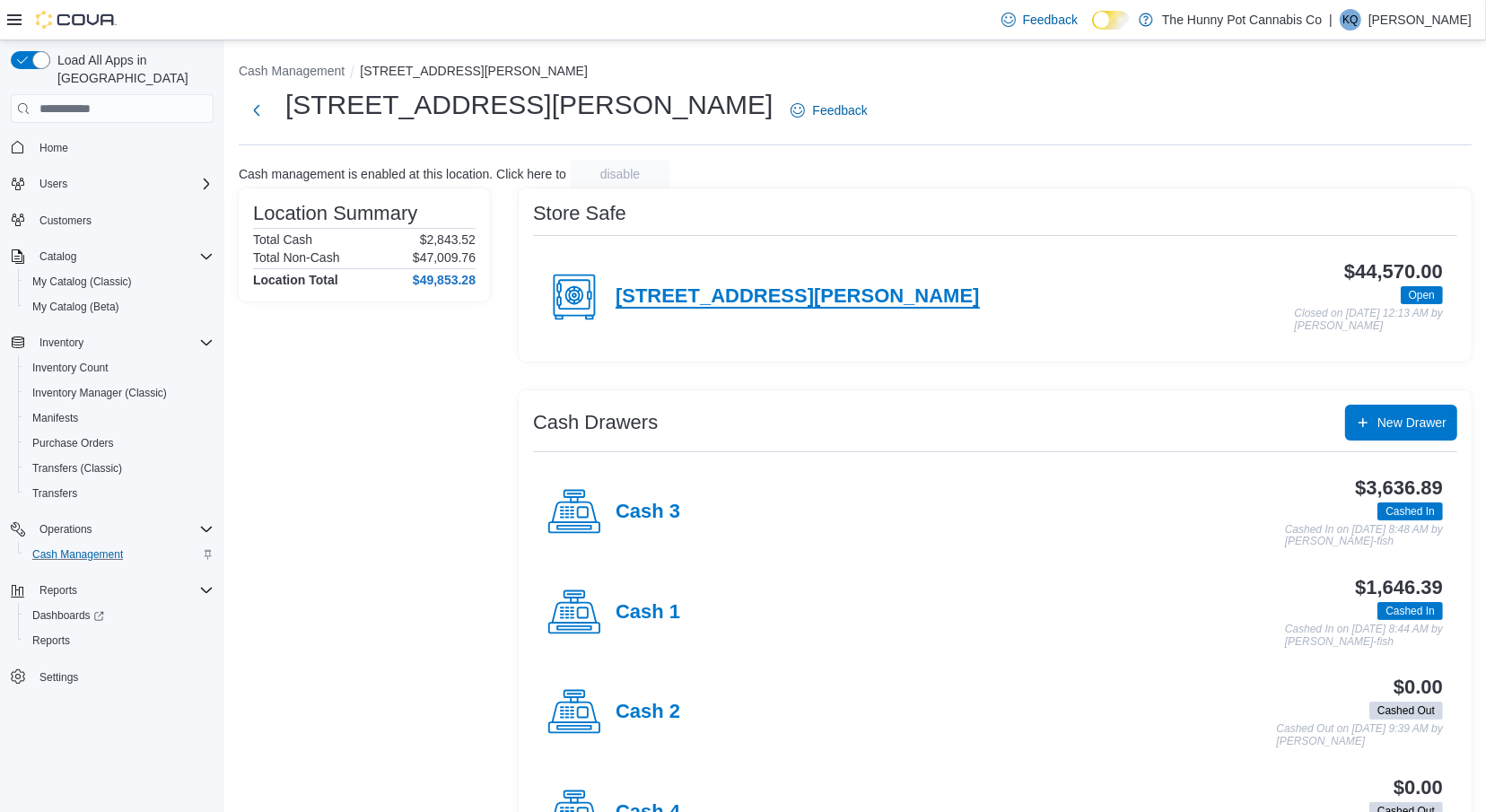
click at [708, 285] on h4 "[STREET_ADDRESS][PERSON_NAME]" at bounding box center [798, 297] width 364 height 24
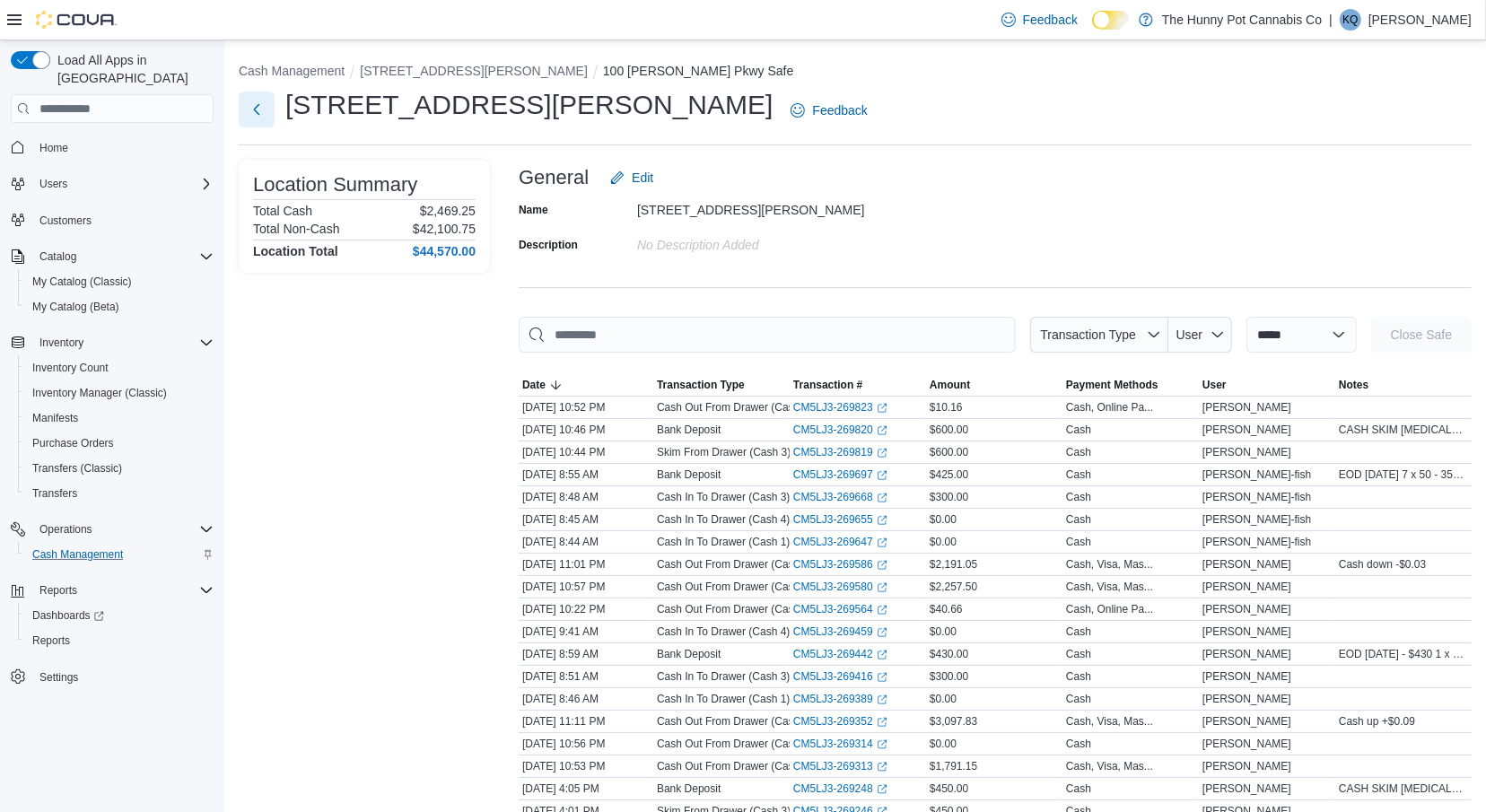
click at [257, 117] on button "Next" at bounding box center [256, 109] width 36 height 36
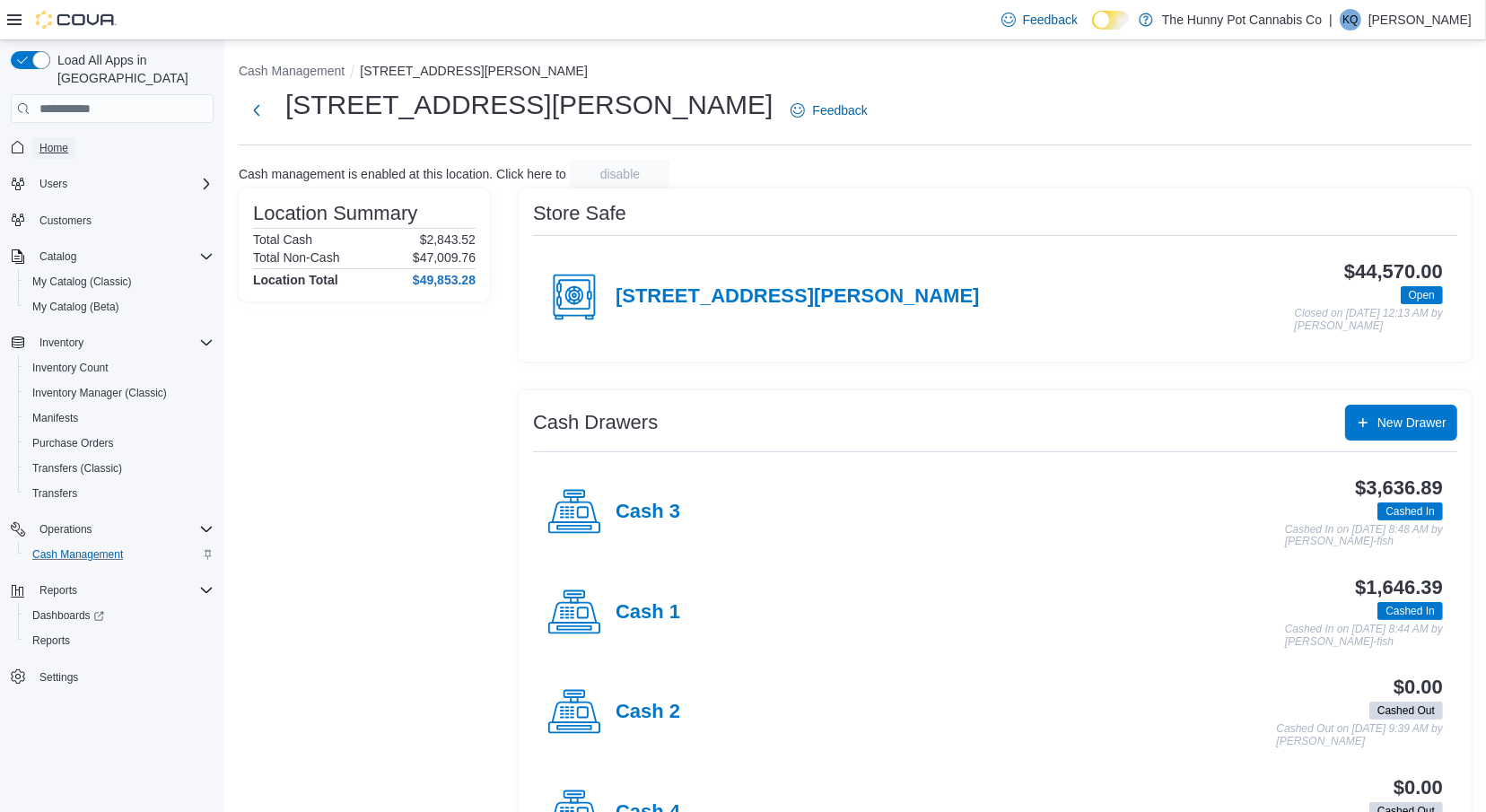
click at [68, 138] on span "Home" at bounding box center [54, 148] width 29 height 22
